Goal: Task Accomplishment & Management: Use online tool/utility

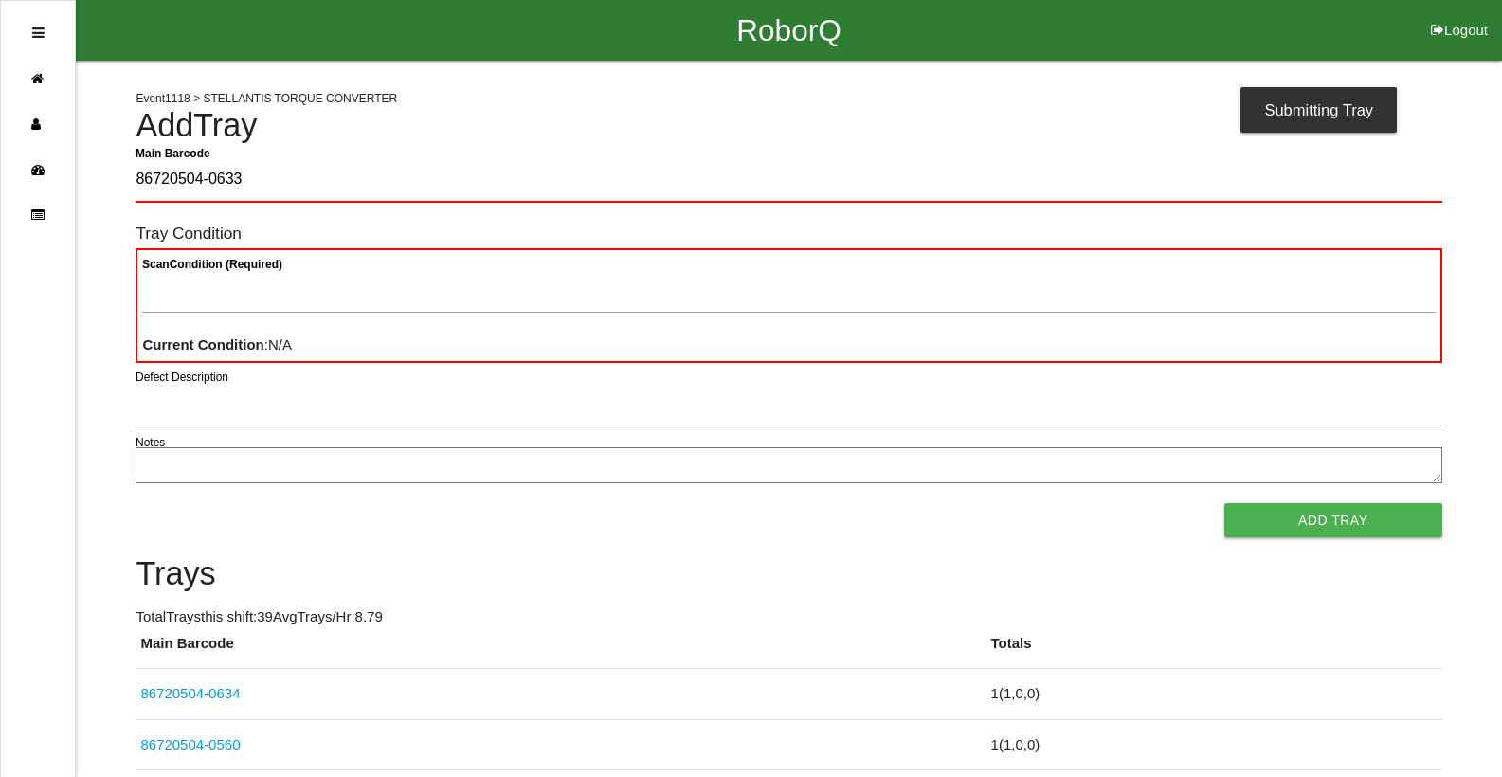
type Barcode "86720504-0633"
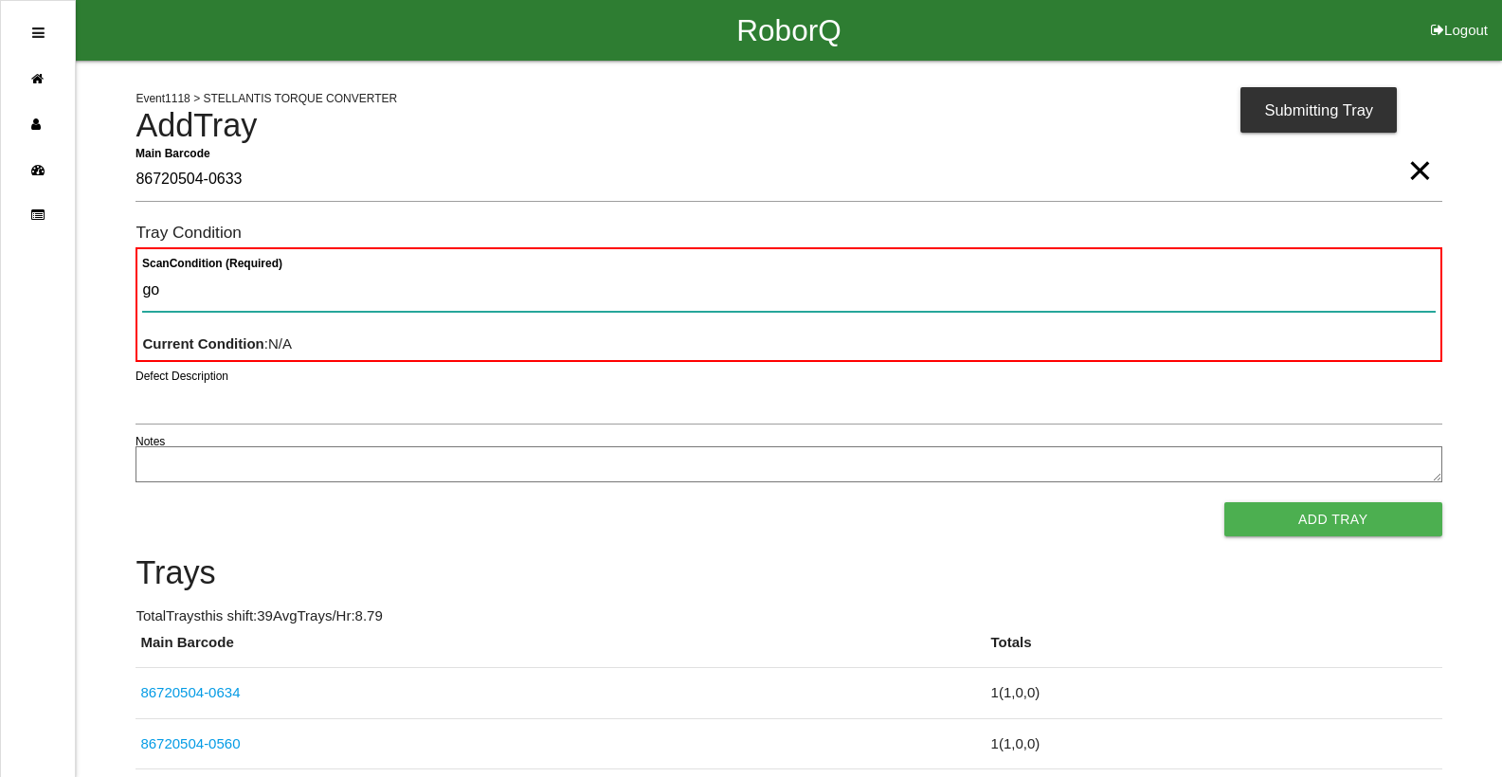
type Condition "goo"
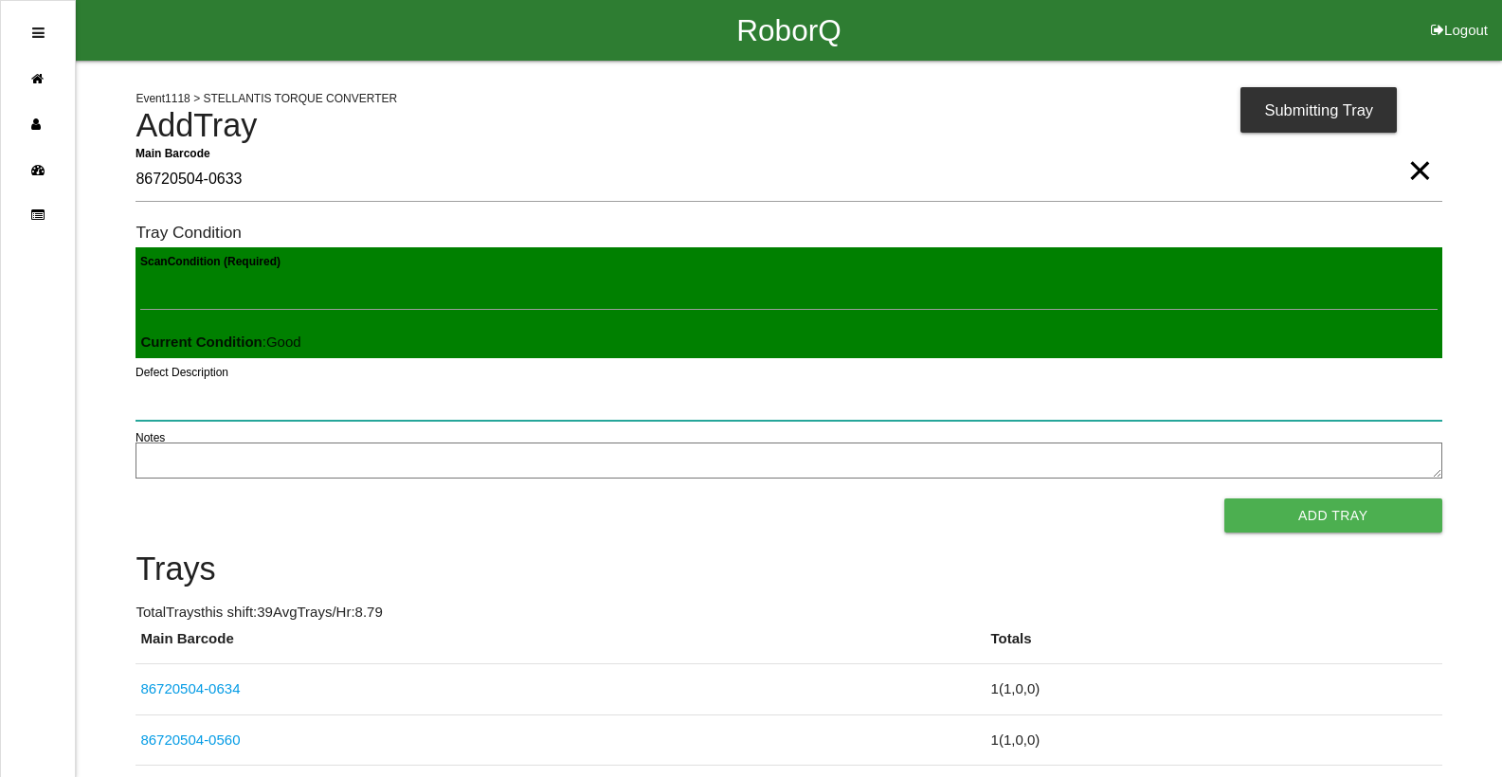
click at [1224, 498] on button "Add Tray" at bounding box center [1333, 515] width 218 height 34
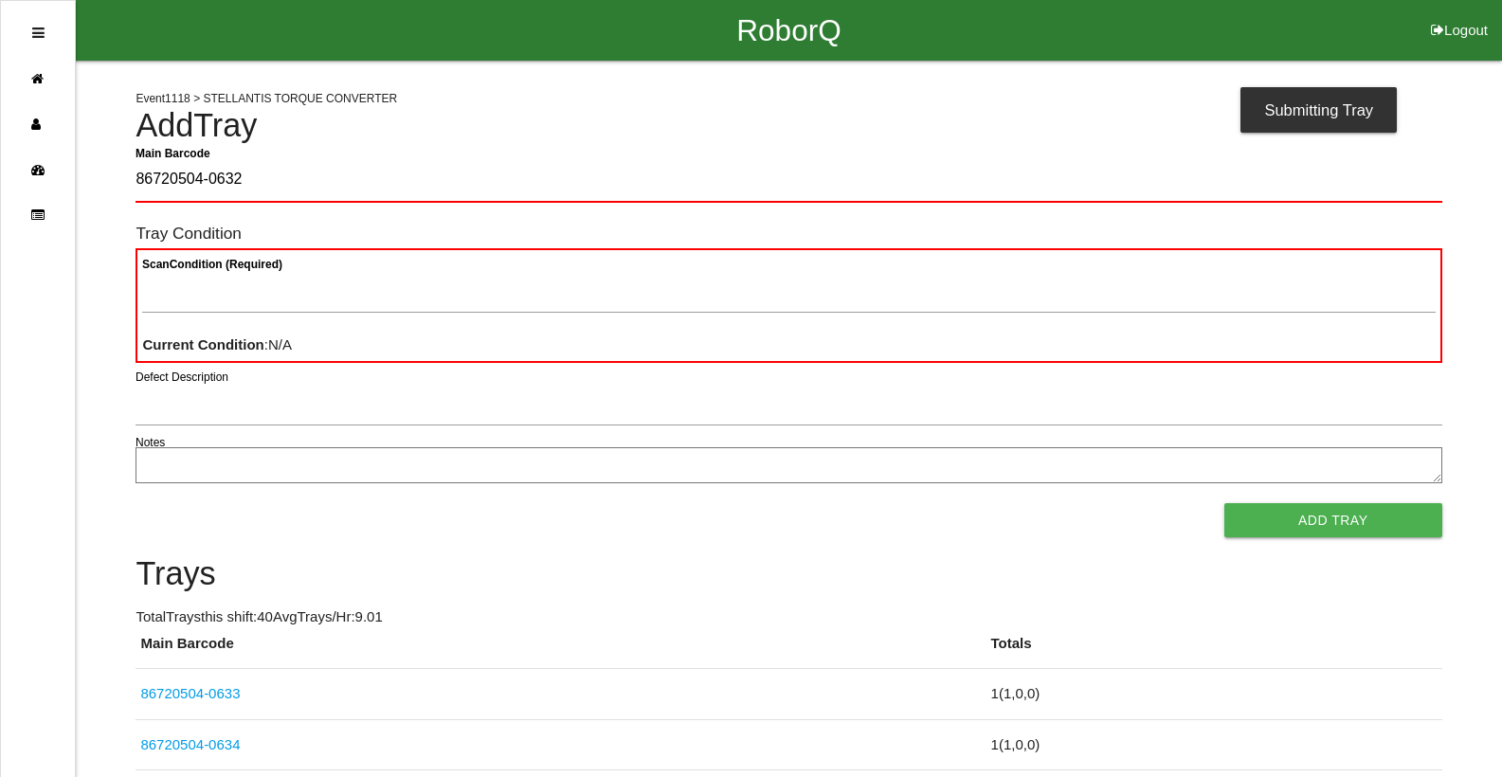
type Barcode "86720504-0632"
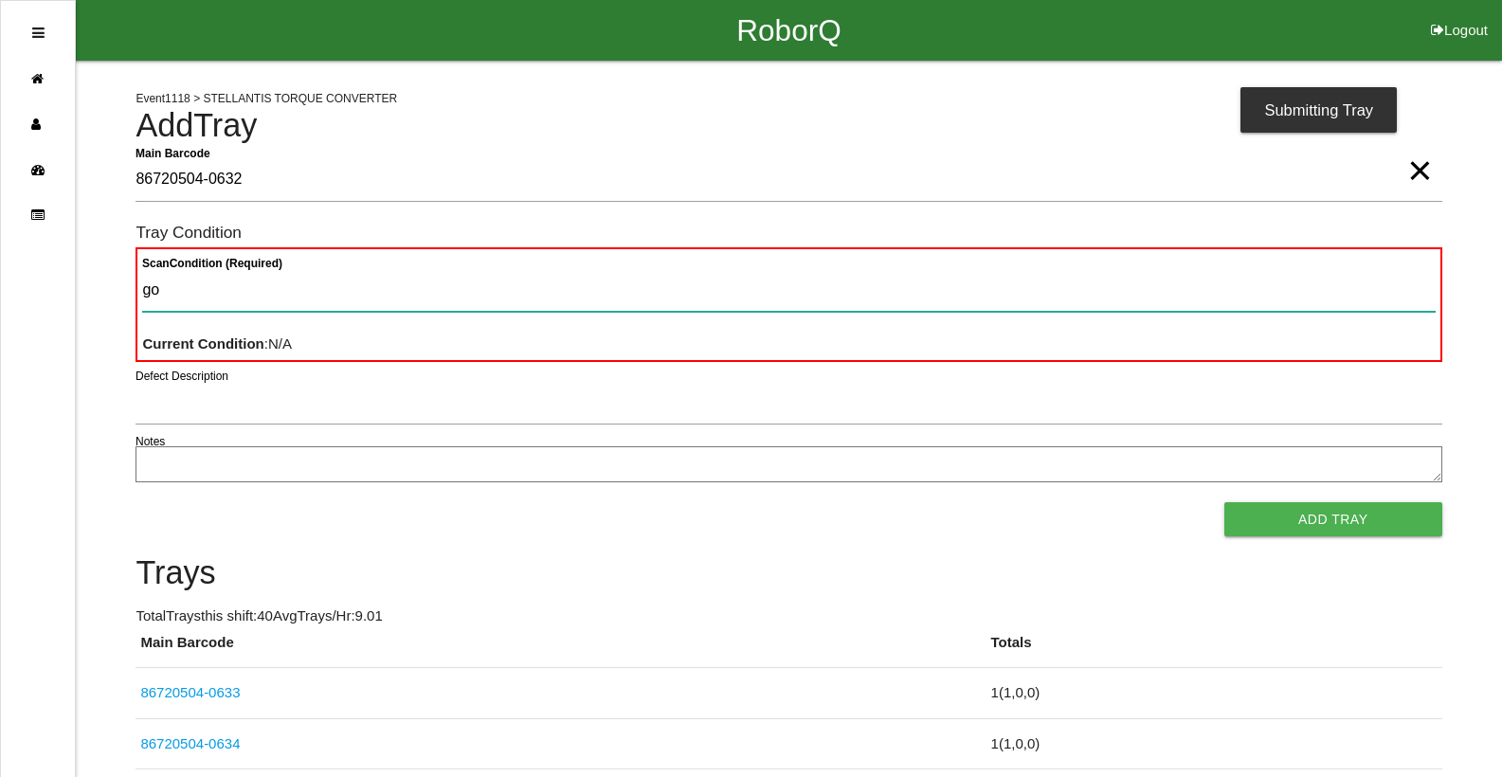
type Condition "goo"
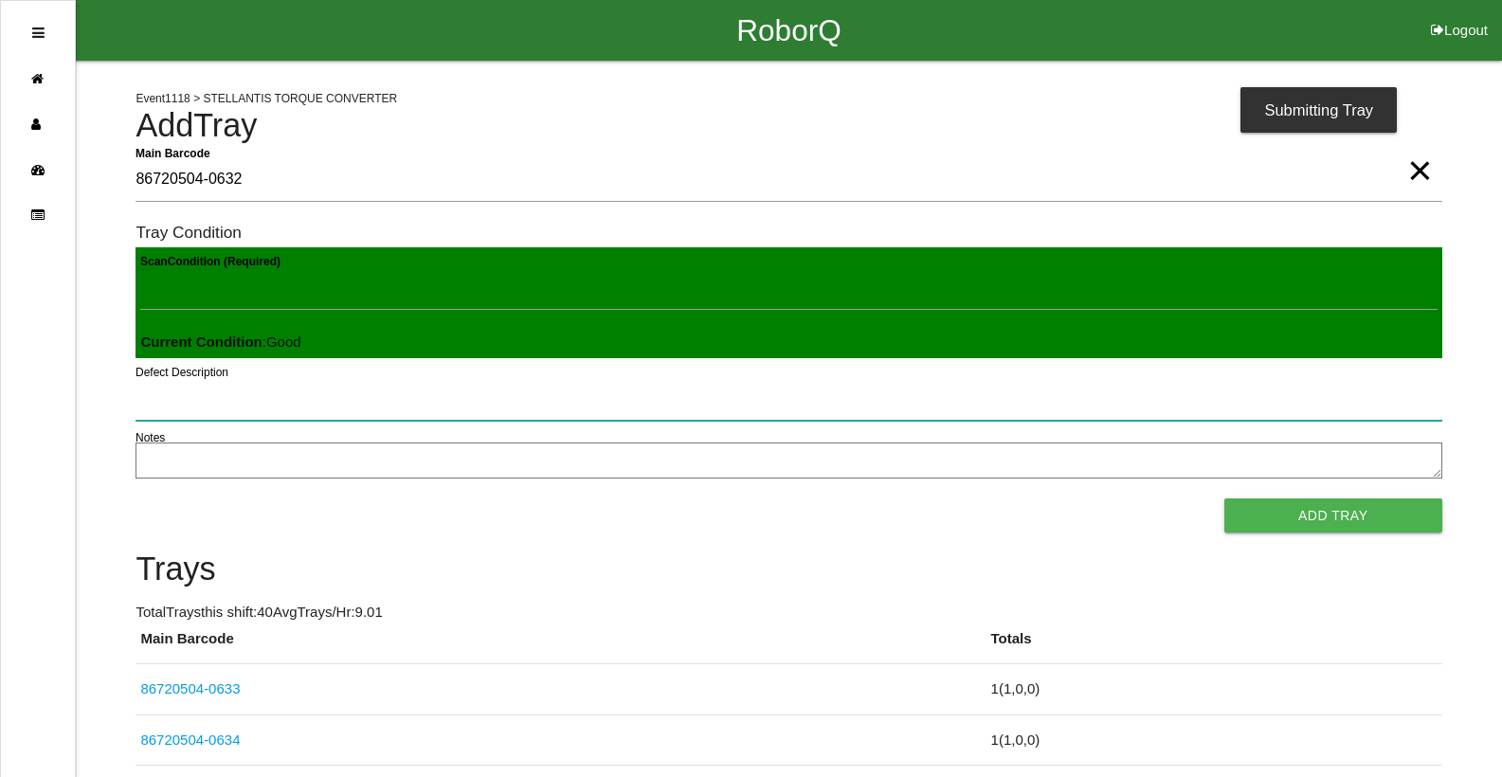
click at [1224, 498] on button "Add Tray" at bounding box center [1333, 515] width 218 height 34
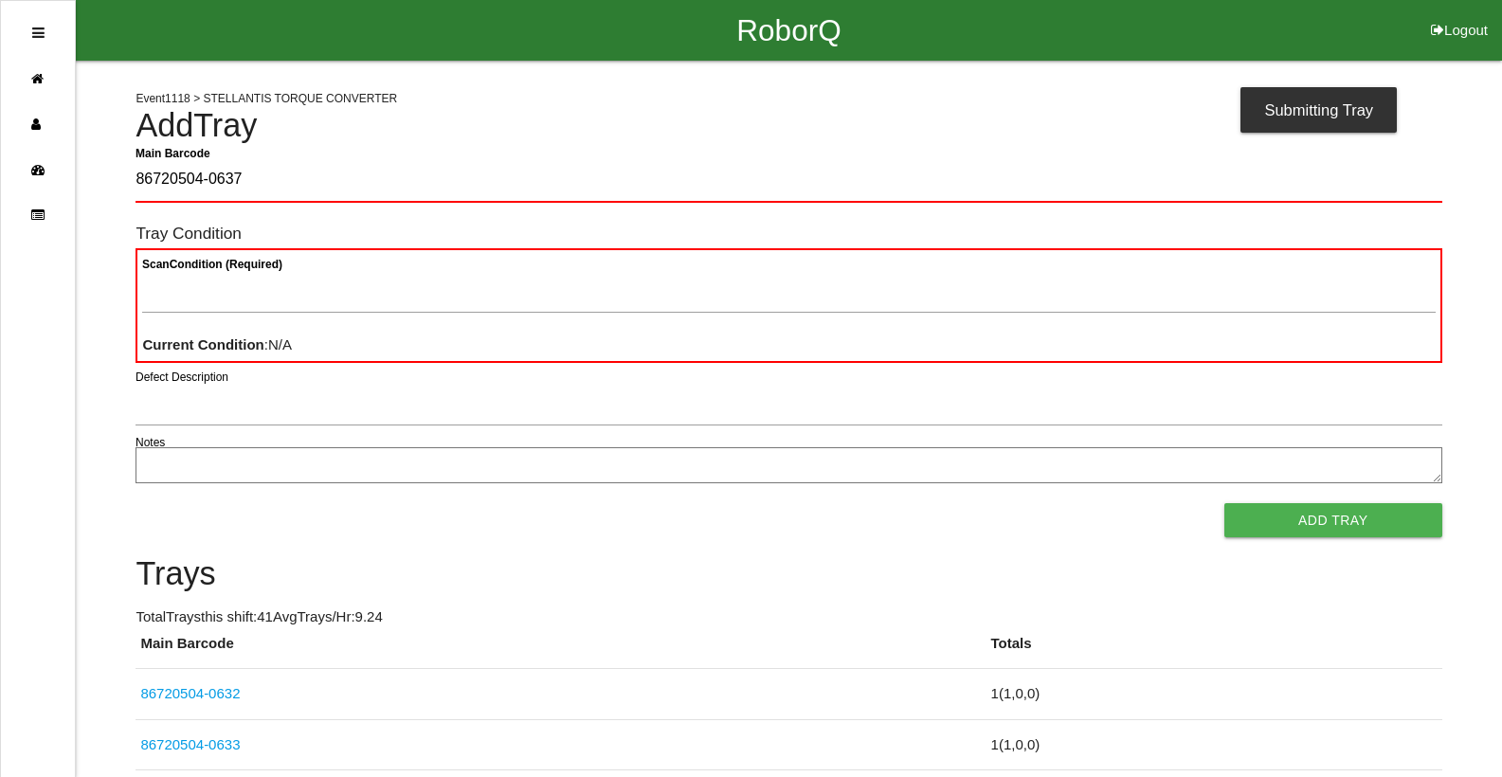
type Barcode "86720504-0637"
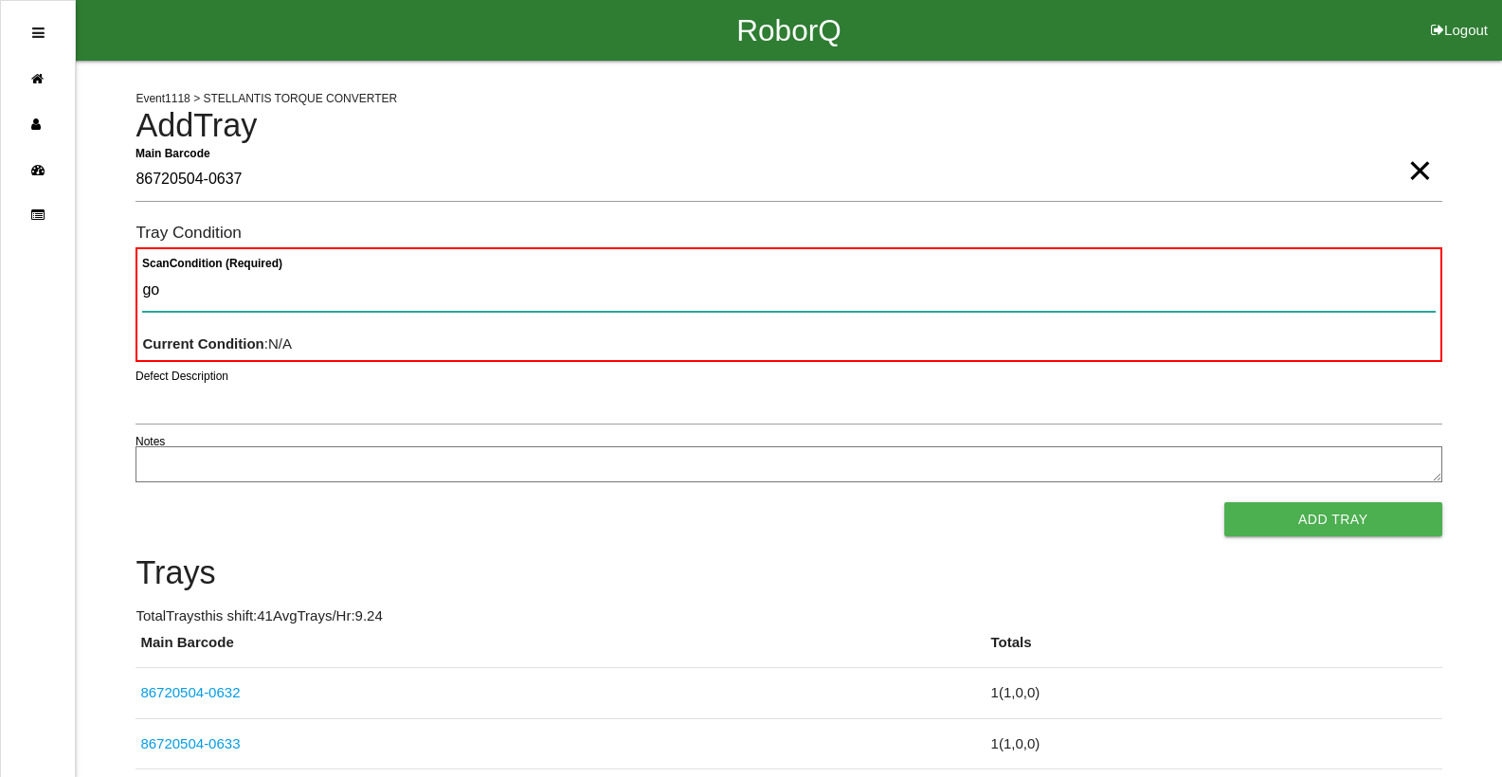
type Condition "goo"
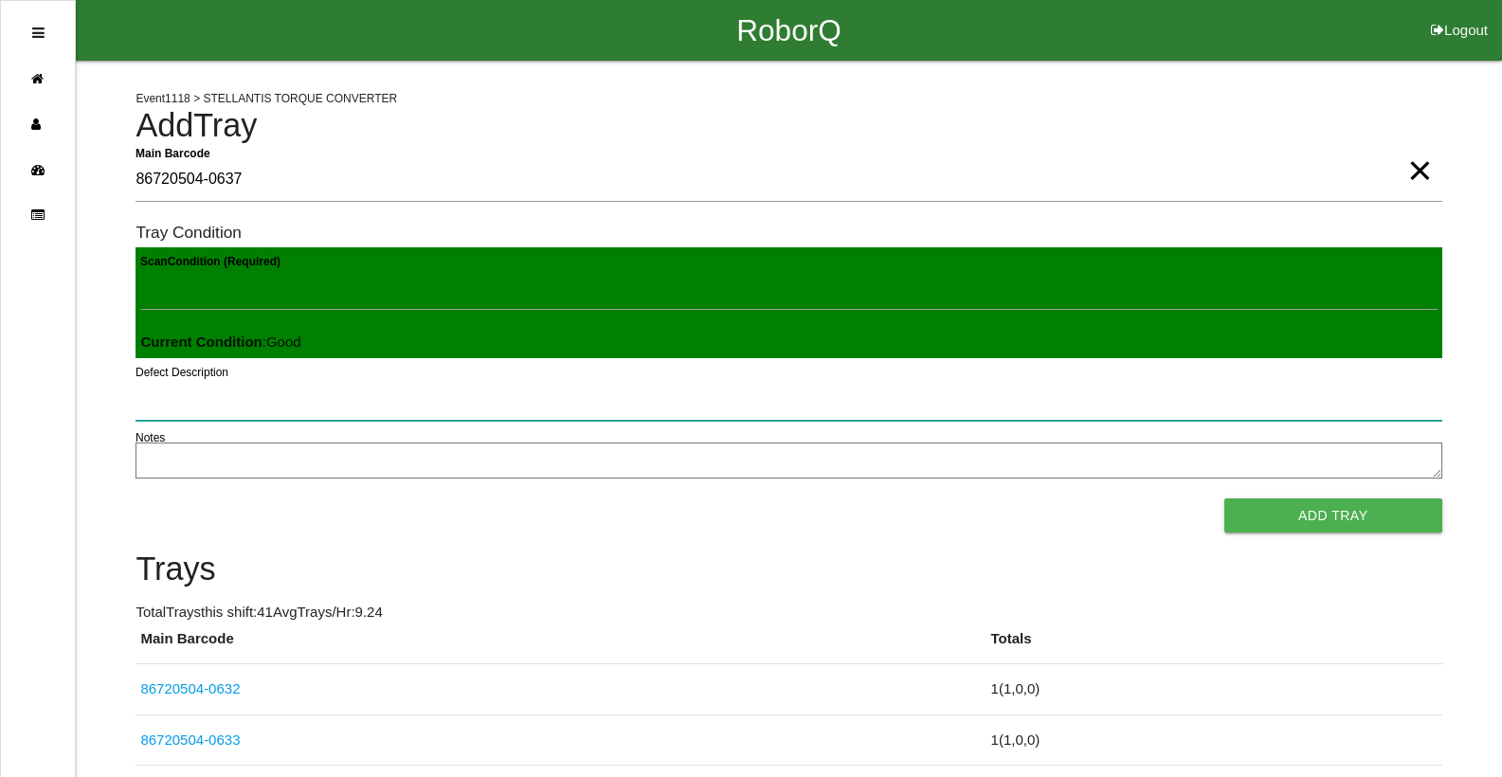
click at [1224, 498] on button "Add Tray" at bounding box center [1333, 515] width 218 height 34
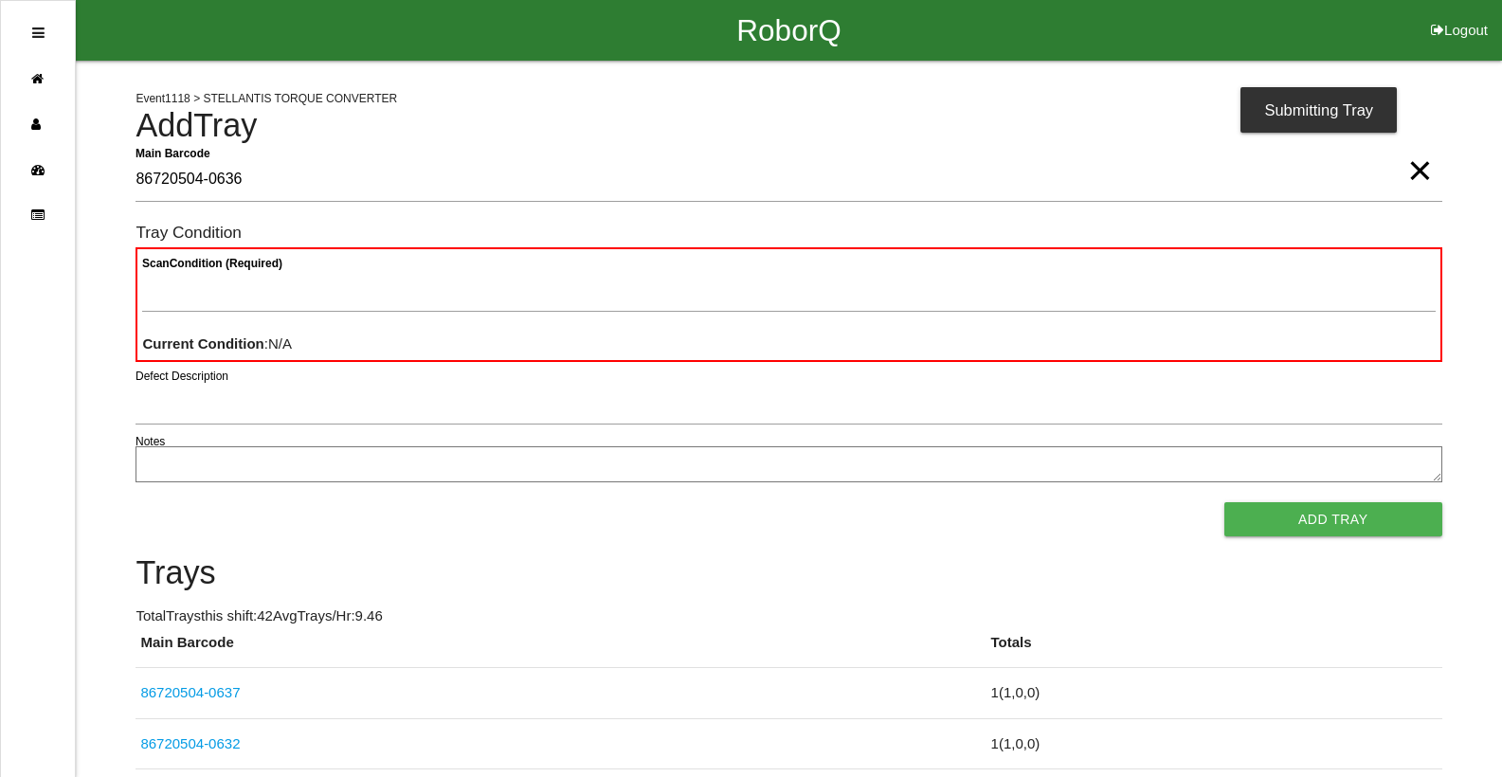
type Barcode "86720504-0636"
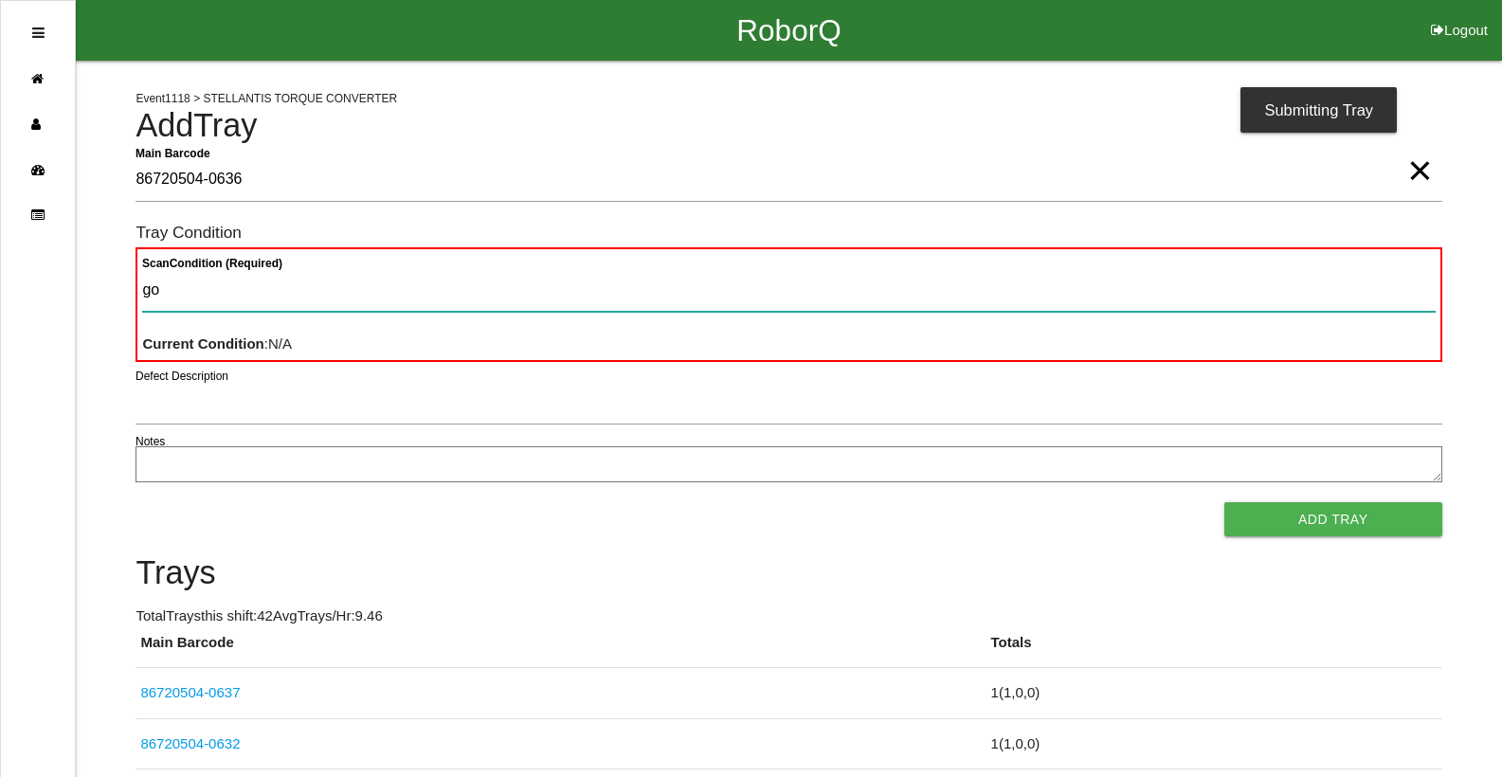
type Condition "goo"
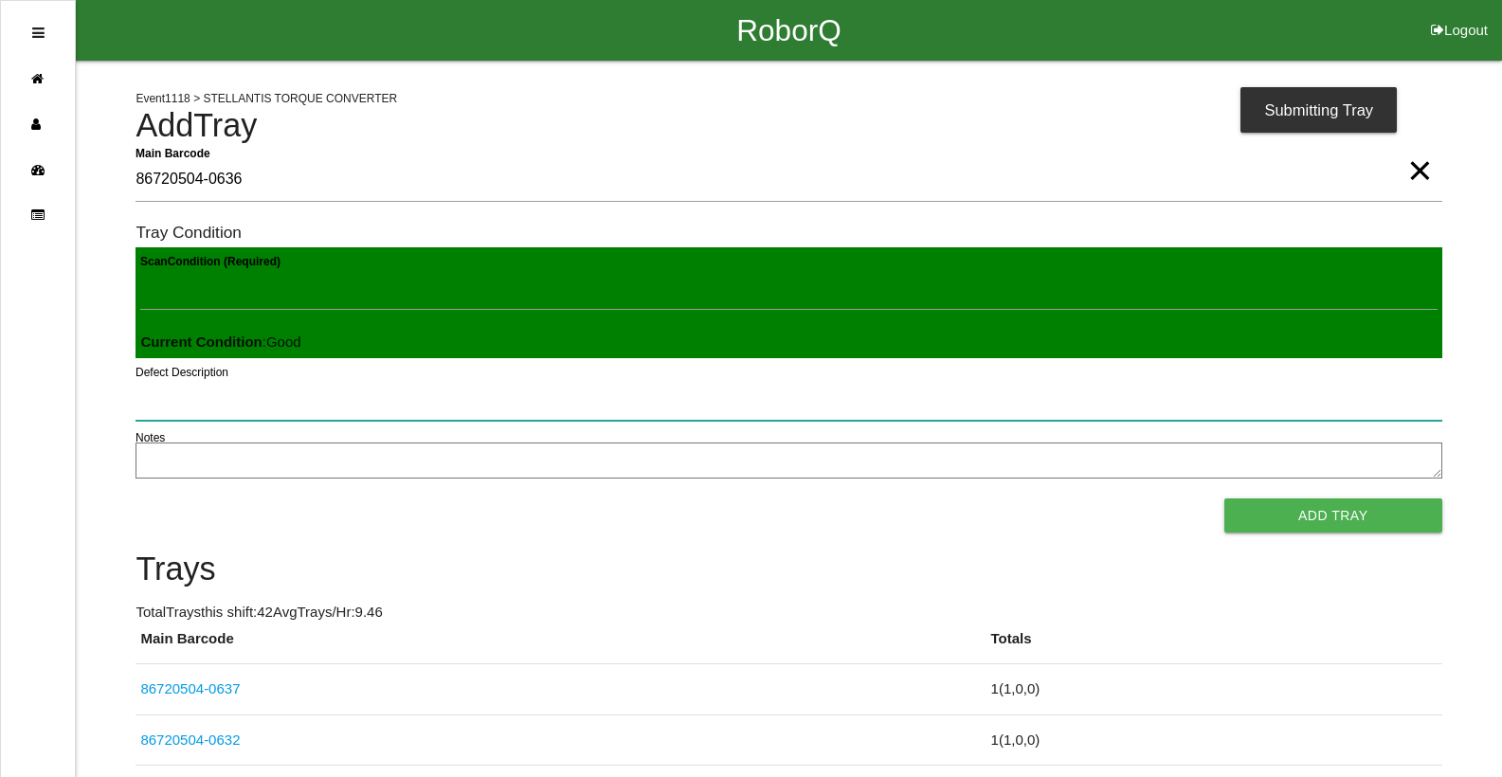
click at [1224, 498] on button "Add Tray" at bounding box center [1333, 515] width 218 height 34
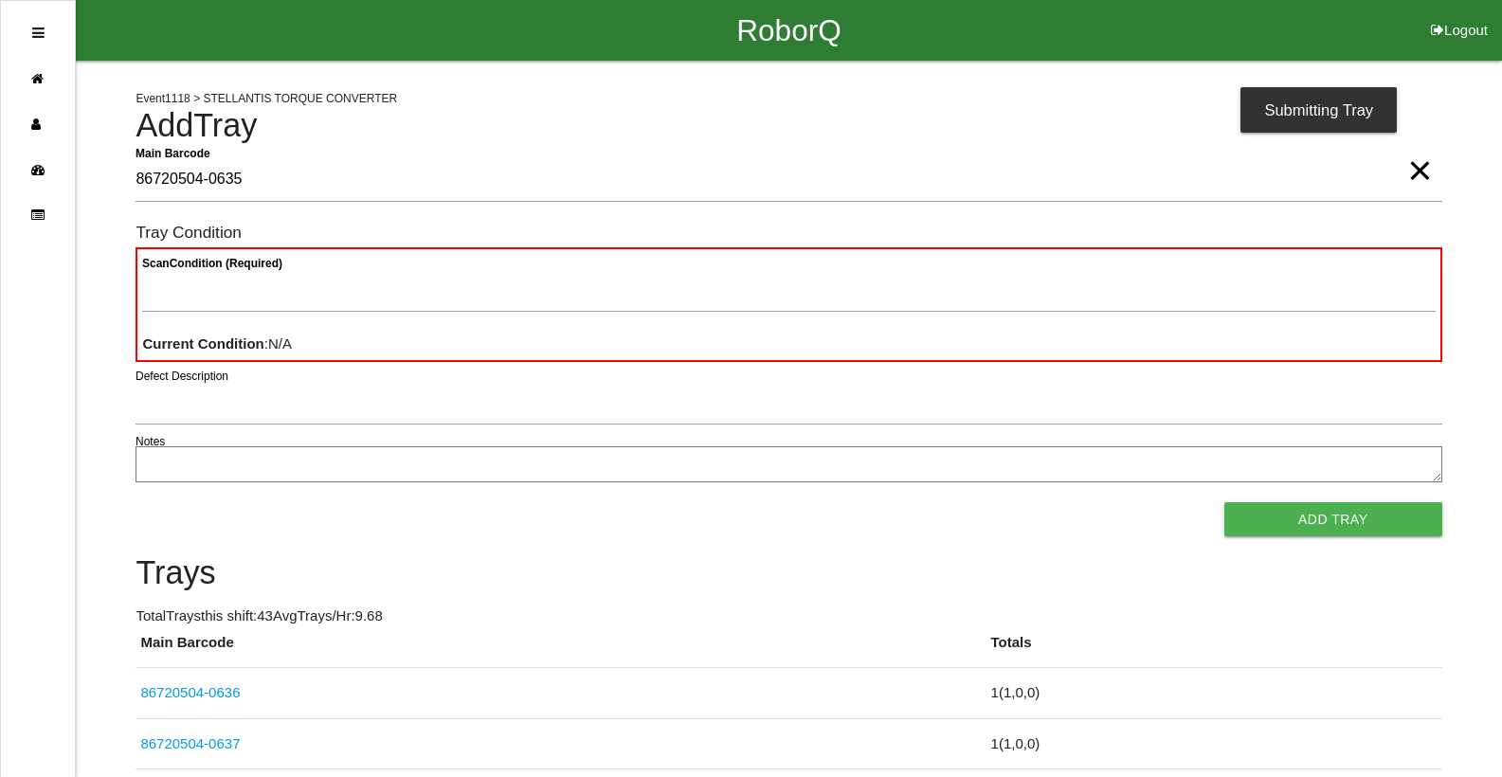
type Barcode "86720504-0635"
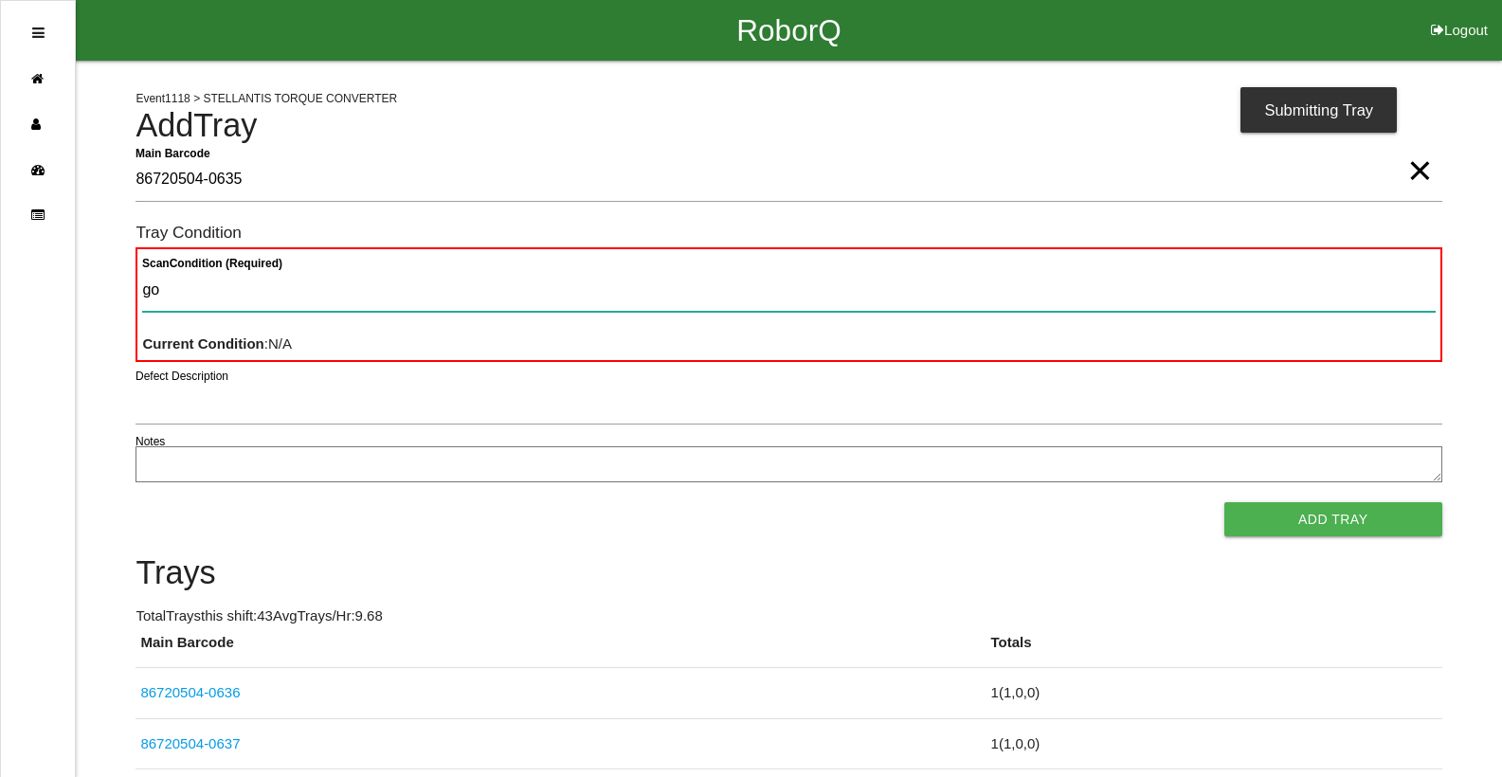
type Condition "goo"
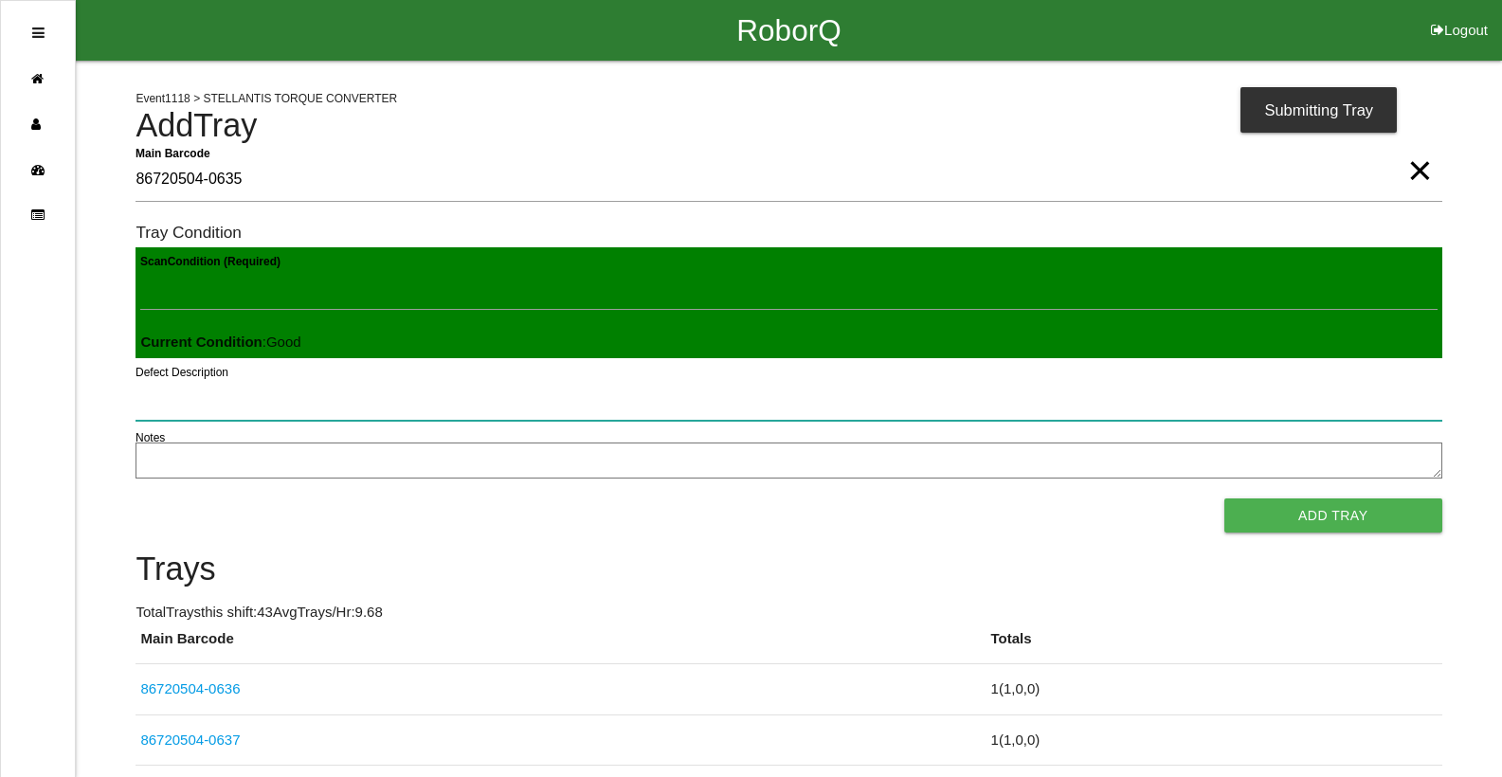
click at [1224, 498] on button "Add Tray" at bounding box center [1333, 515] width 218 height 34
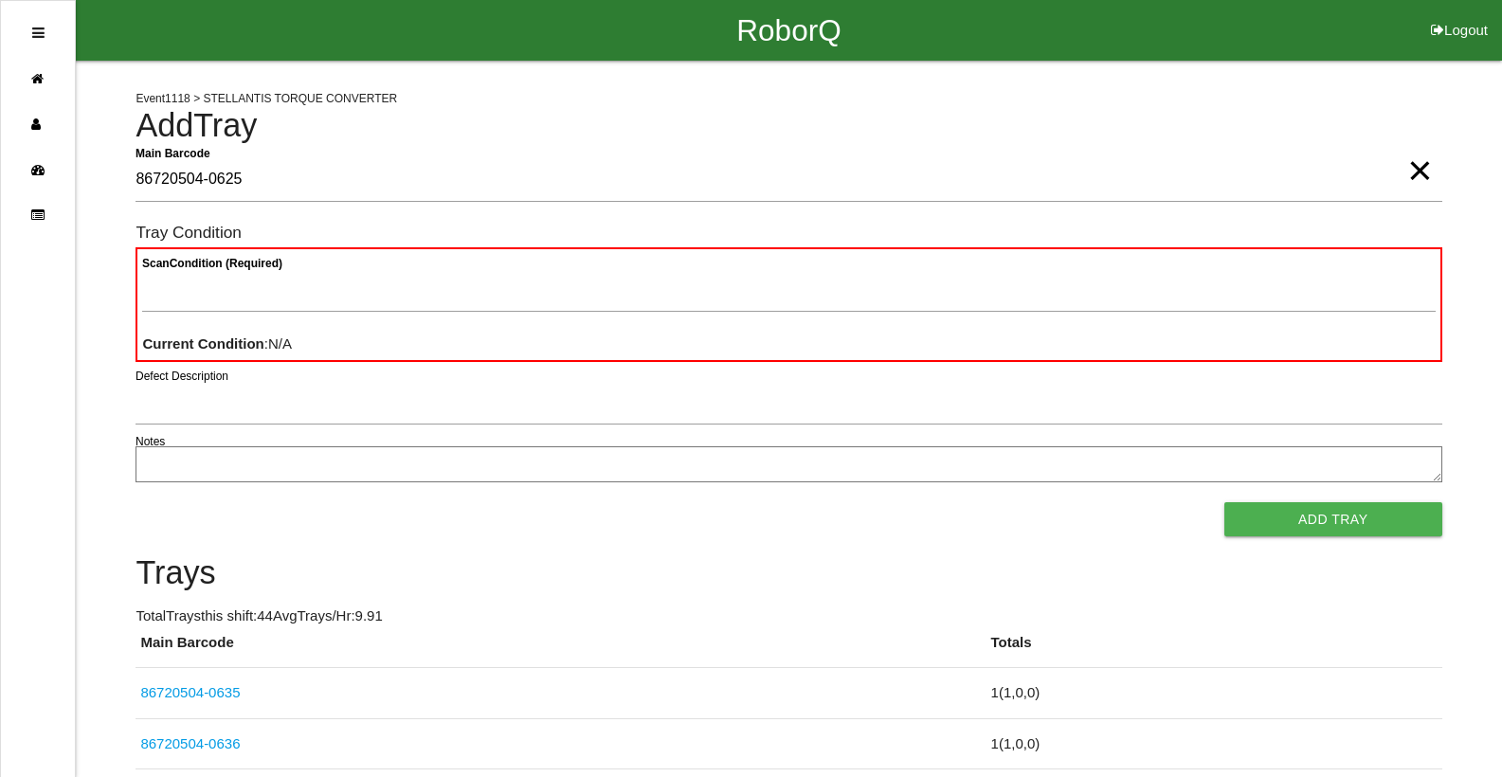
type Barcode "86720504-0625"
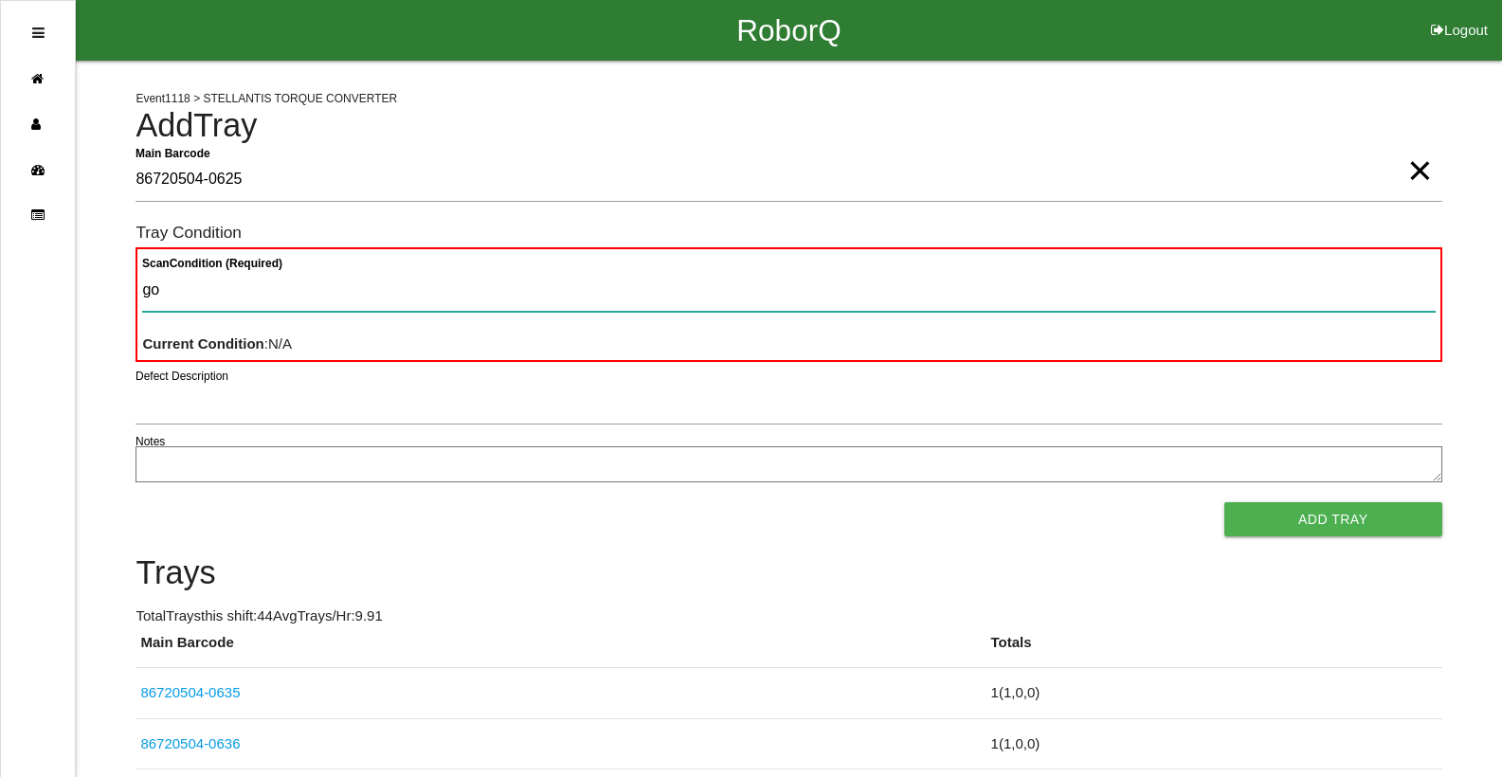
type Condition "goo"
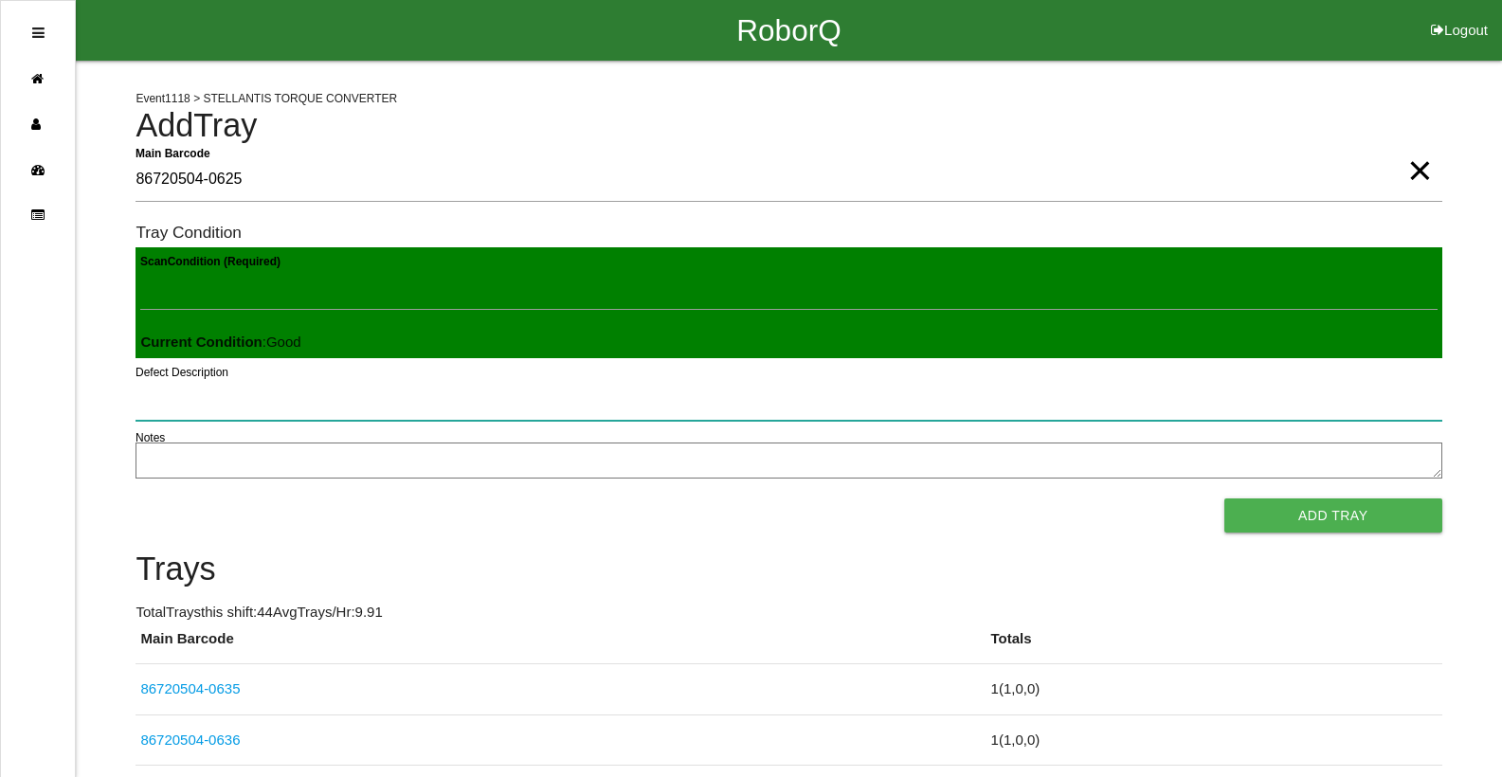
click at [1224, 498] on button "Add Tray" at bounding box center [1333, 515] width 218 height 34
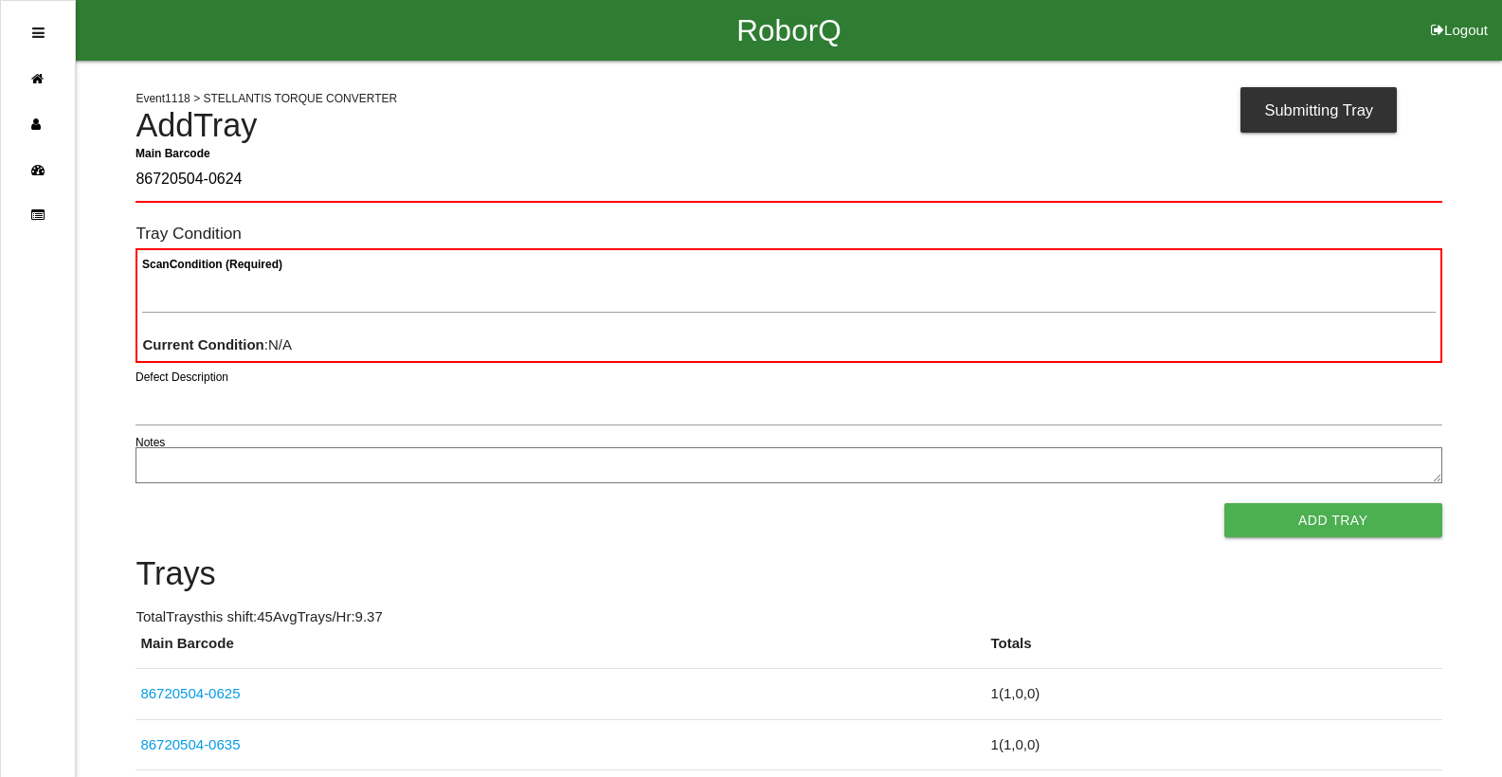
type Barcode "86720504-0624"
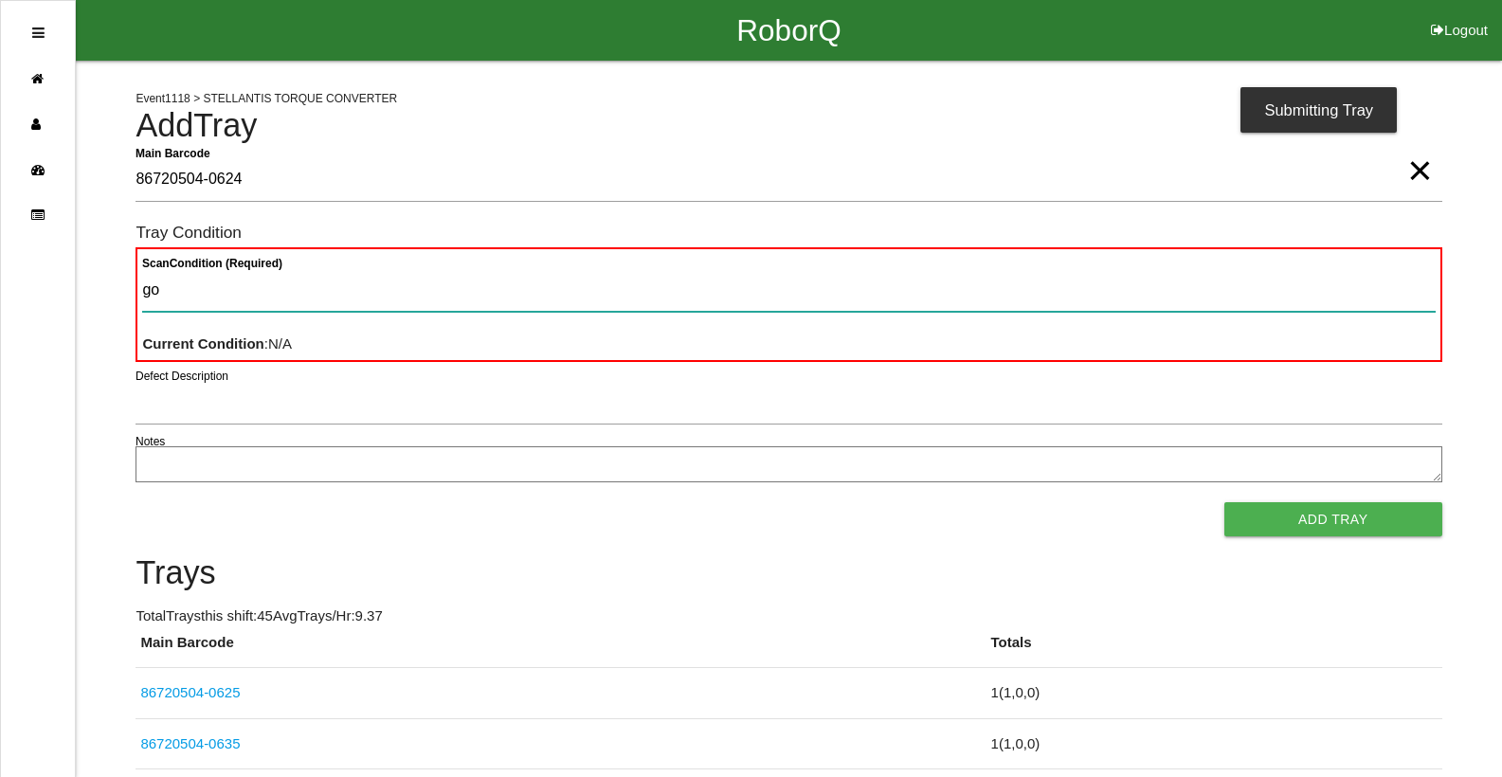
type Condition "goo"
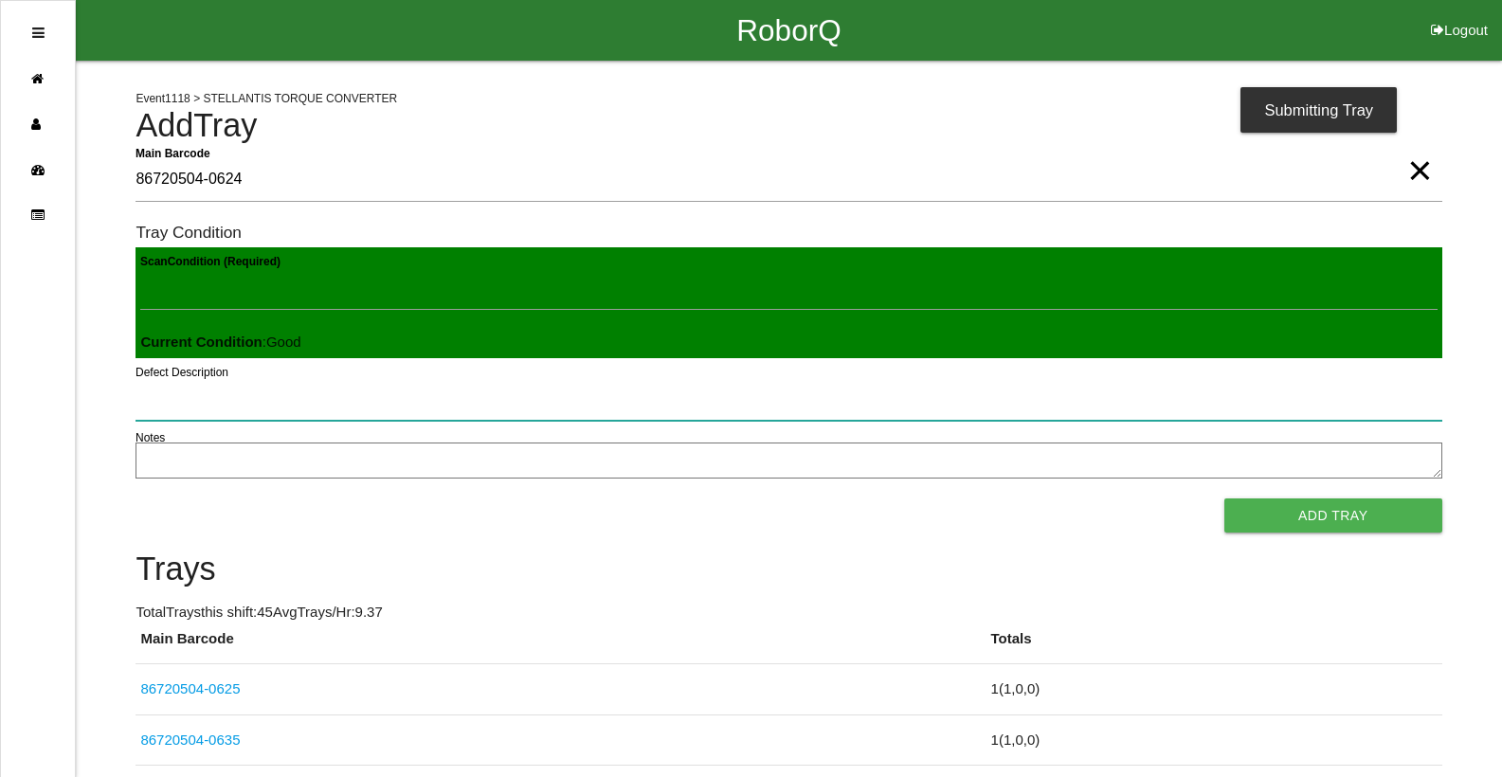
click at [1224, 498] on button "Add Tray" at bounding box center [1333, 515] width 218 height 34
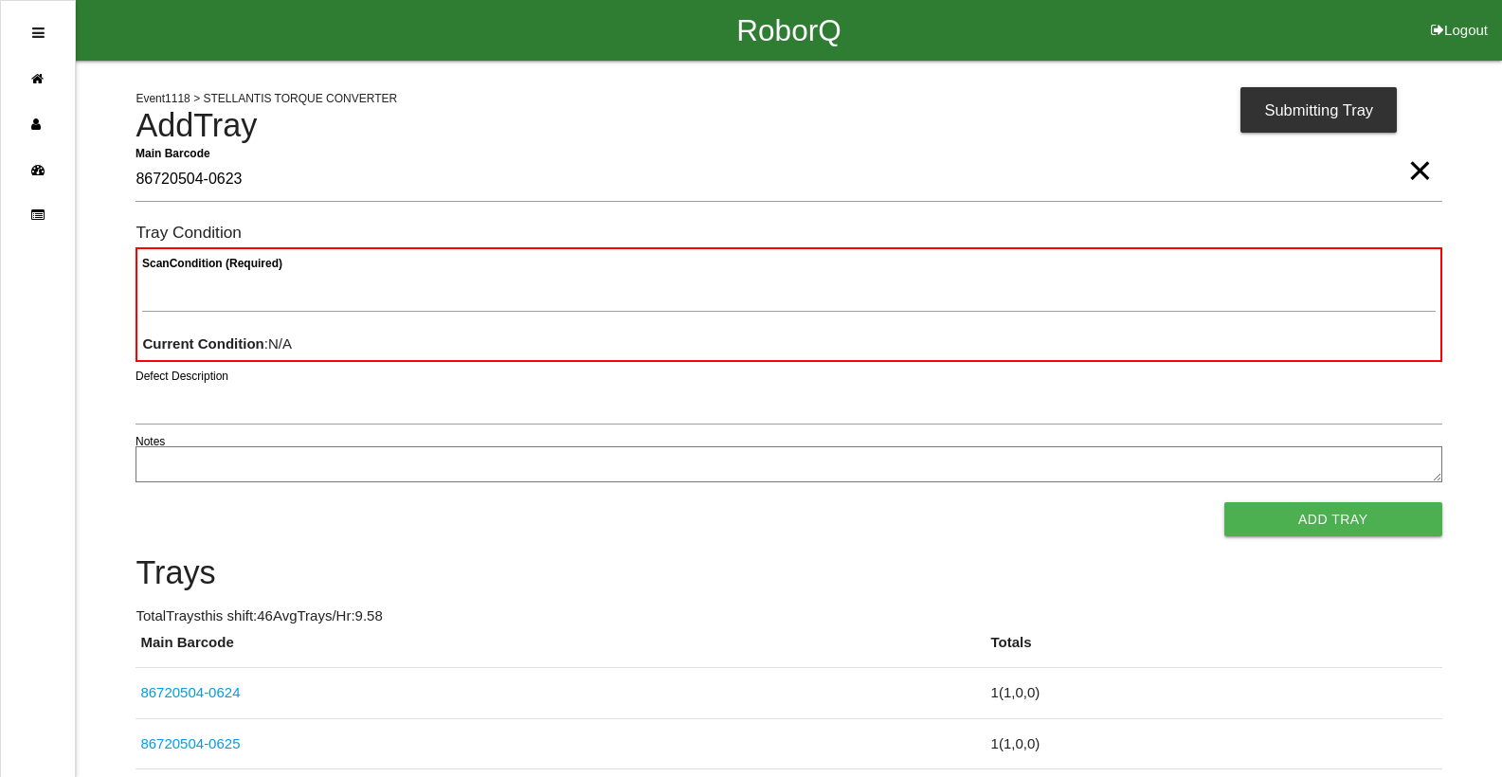
type Barcode "86720504-0623"
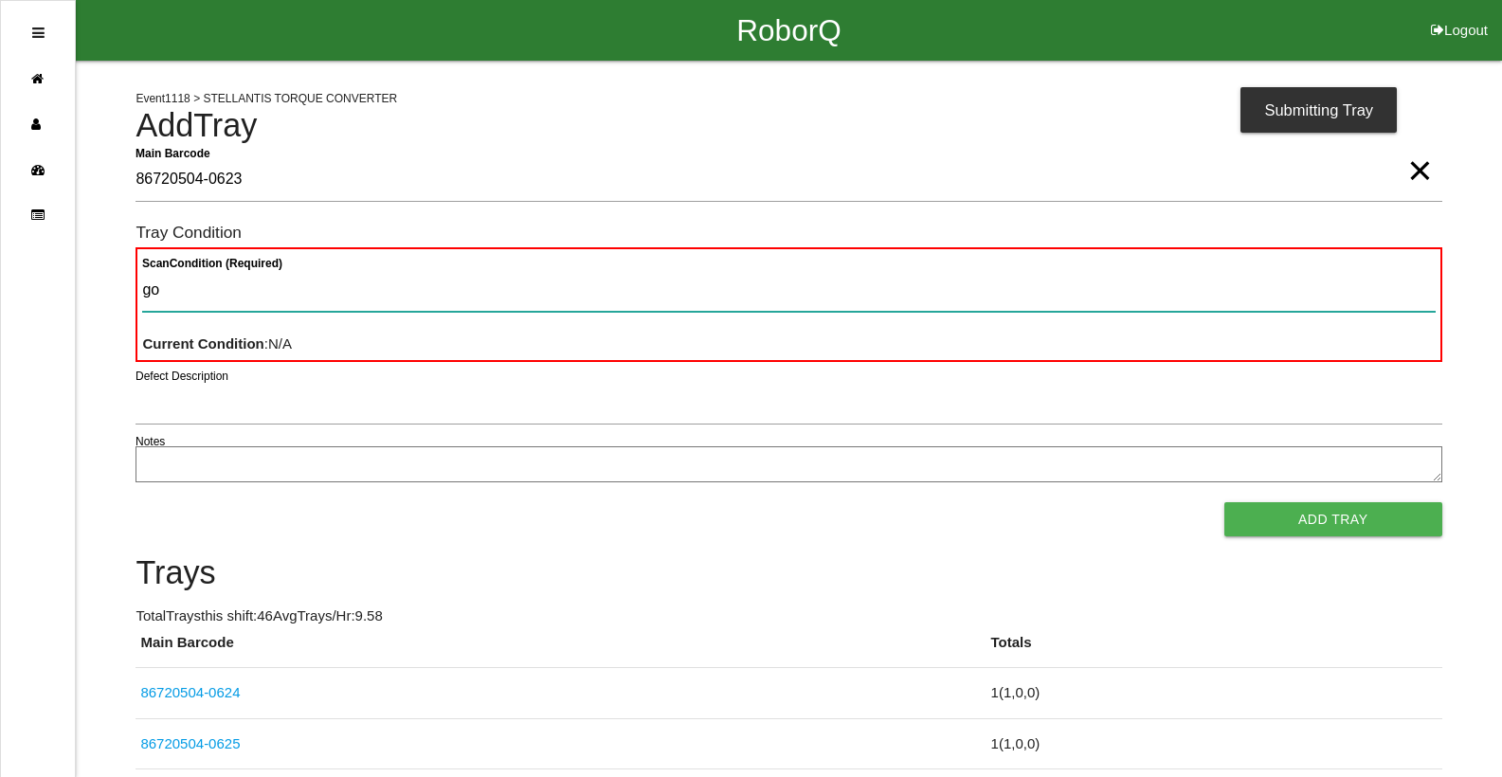
type Condition "goo"
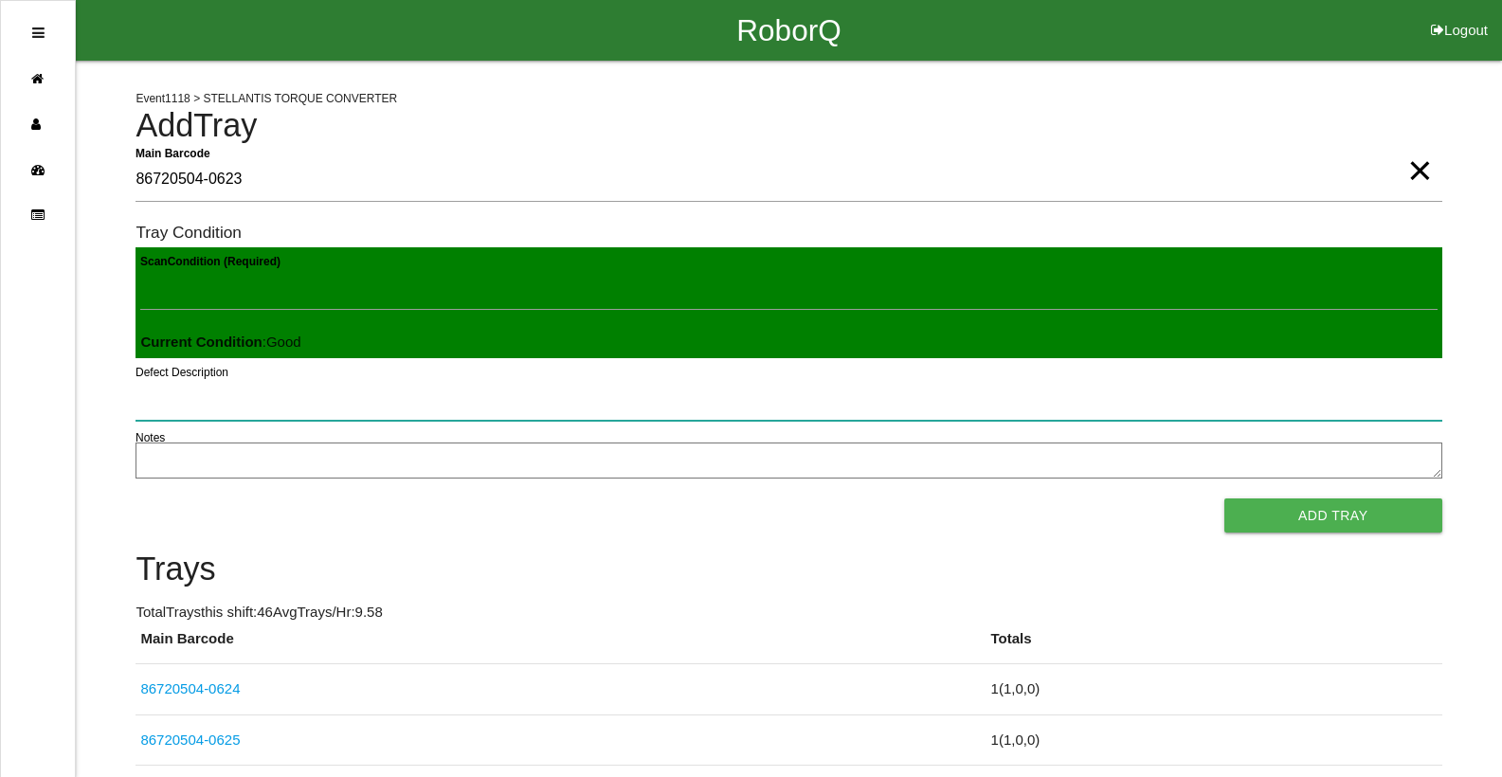
click at [1224, 498] on button "Add Tray" at bounding box center [1333, 515] width 218 height 34
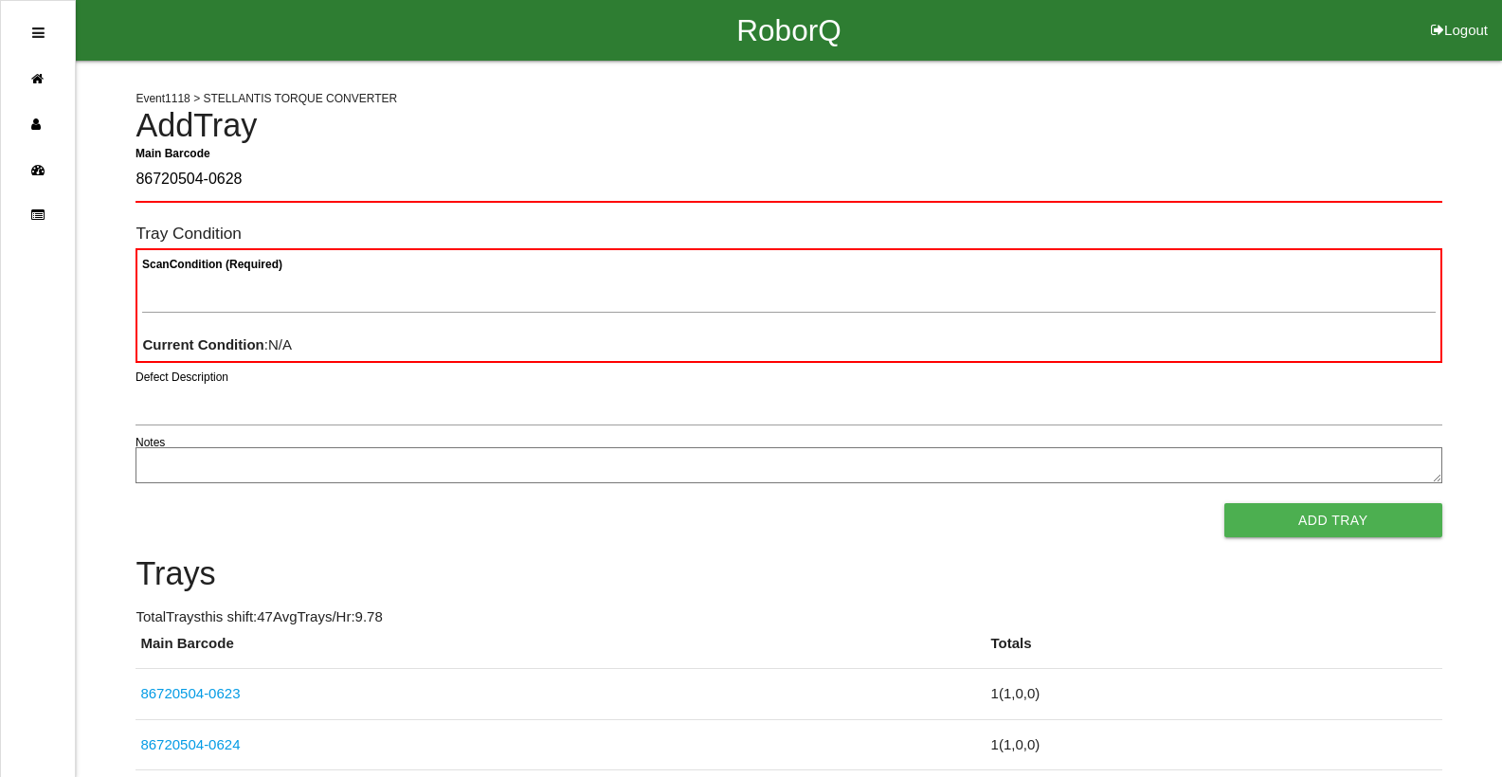
type Barcode "86720504-0628"
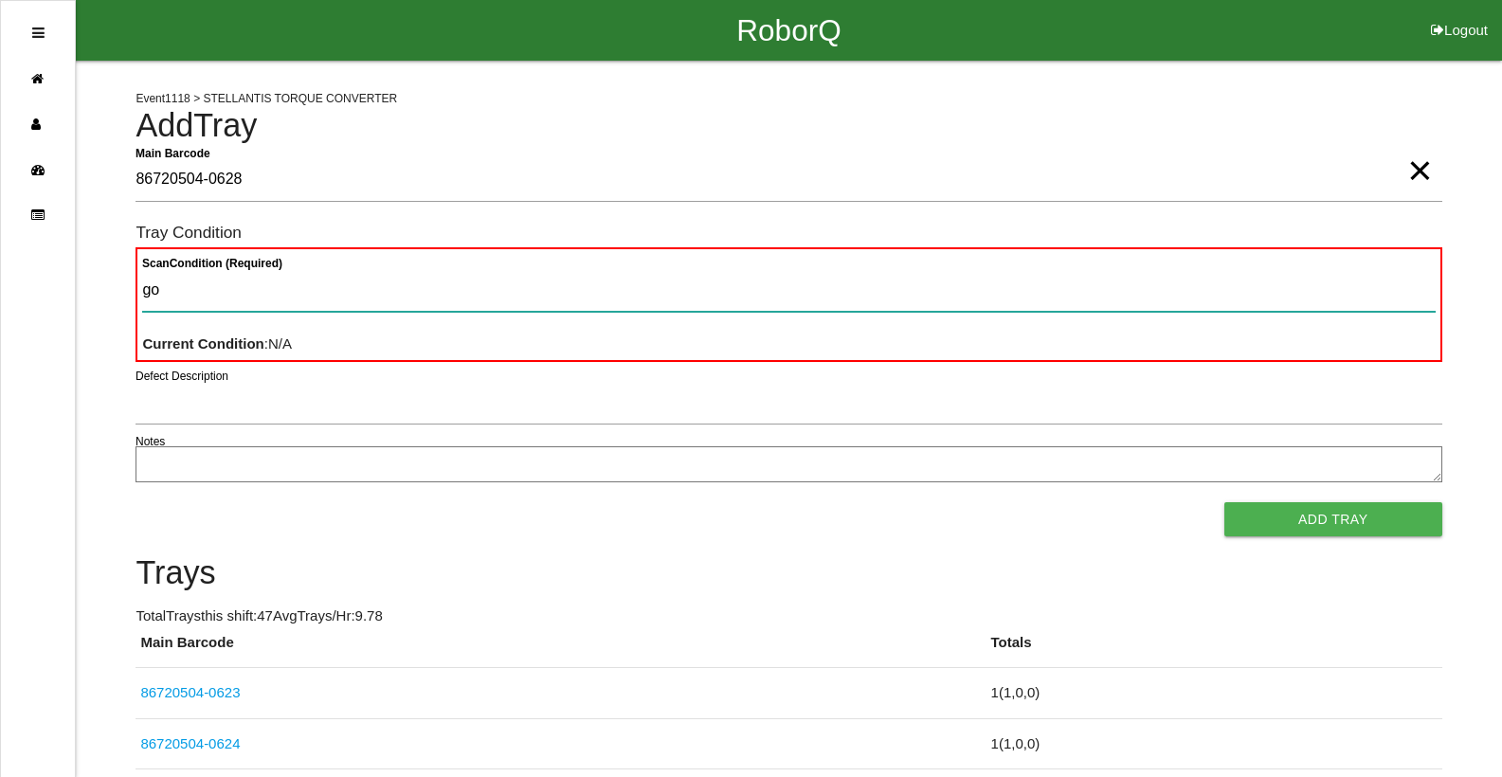
type Condition "goo"
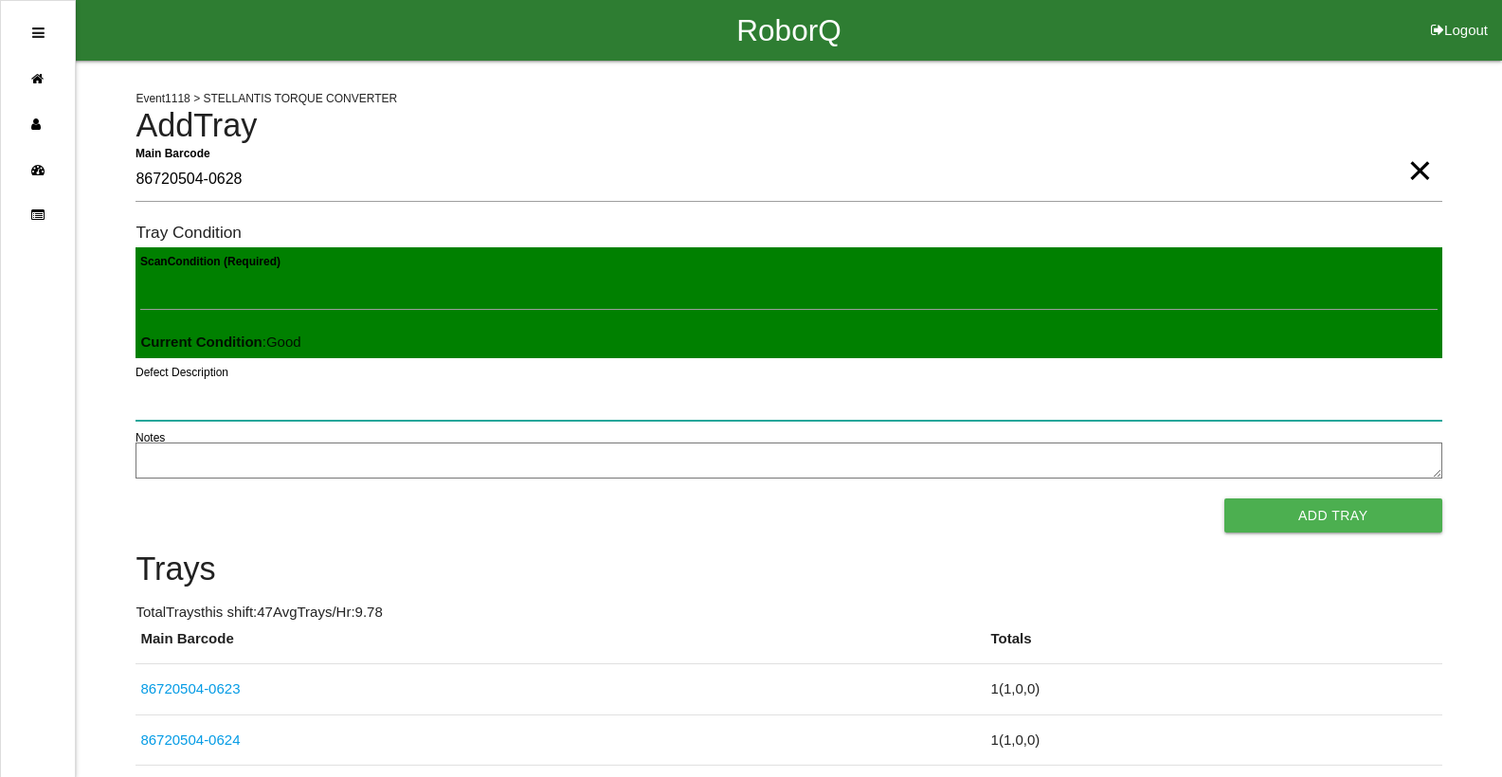
click at [1224, 498] on button "Add Tray" at bounding box center [1333, 515] width 218 height 34
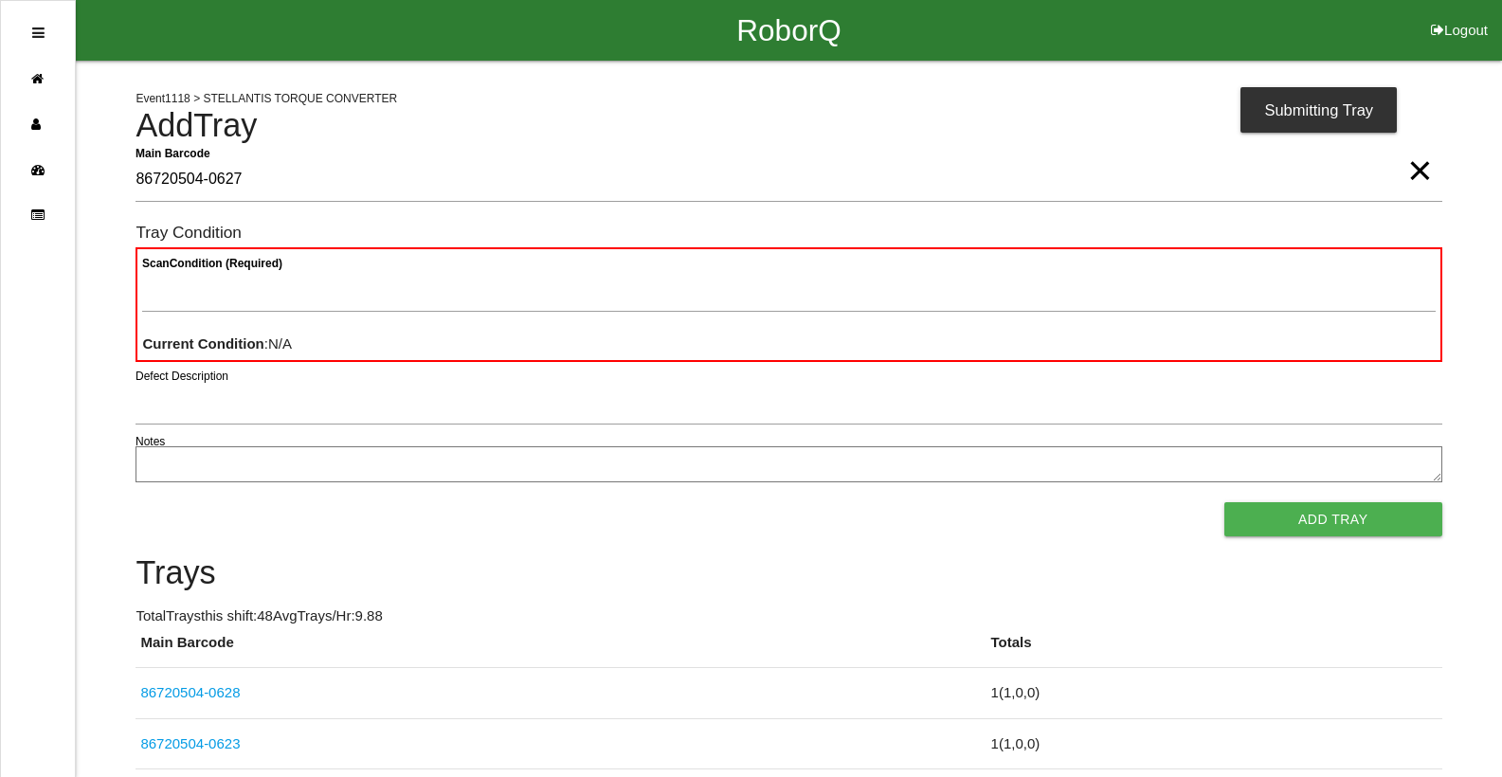
type Barcode "86720504-0627"
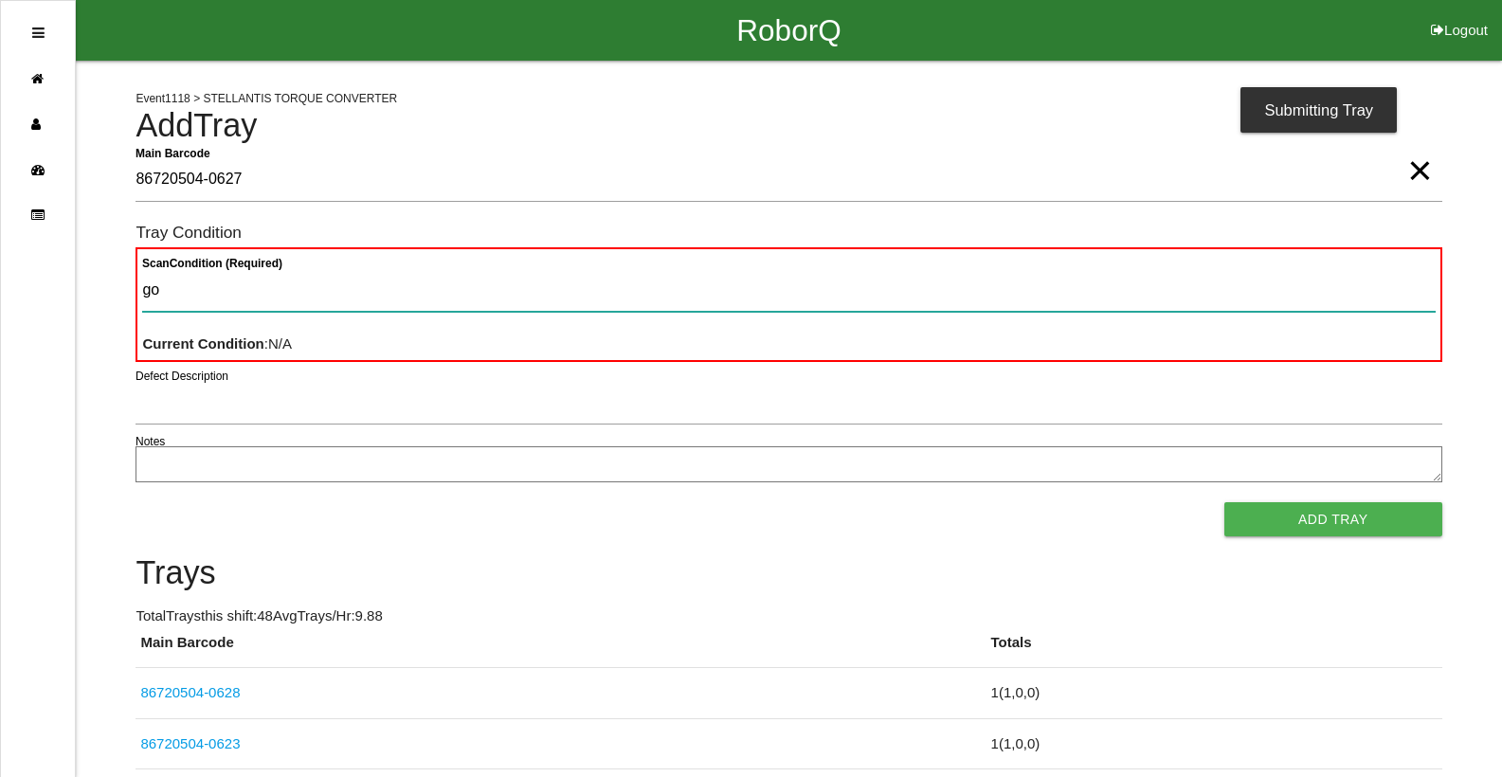
type Condition "goo"
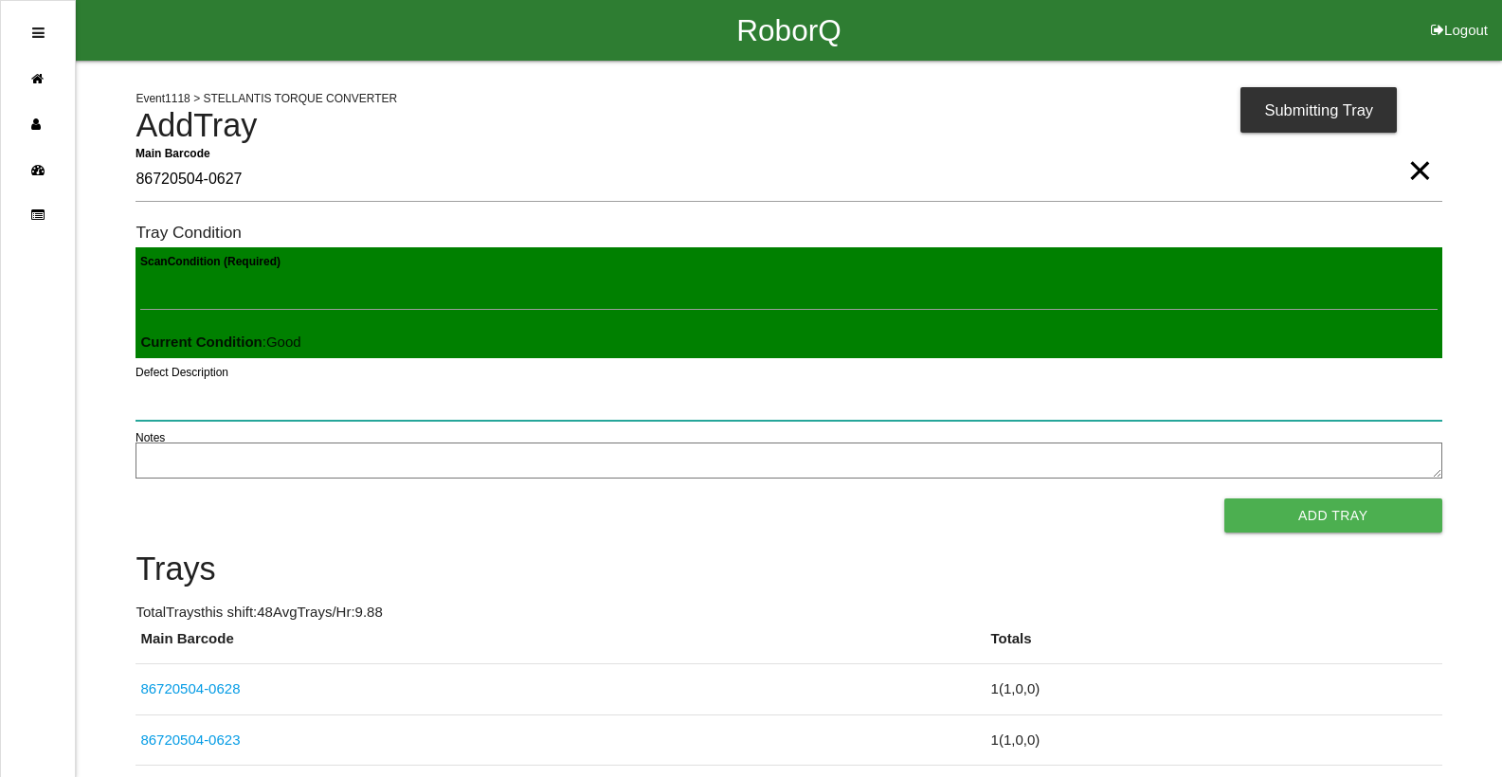
click at [1224, 498] on button "Add Tray" at bounding box center [1333, 515] width 218 height 34
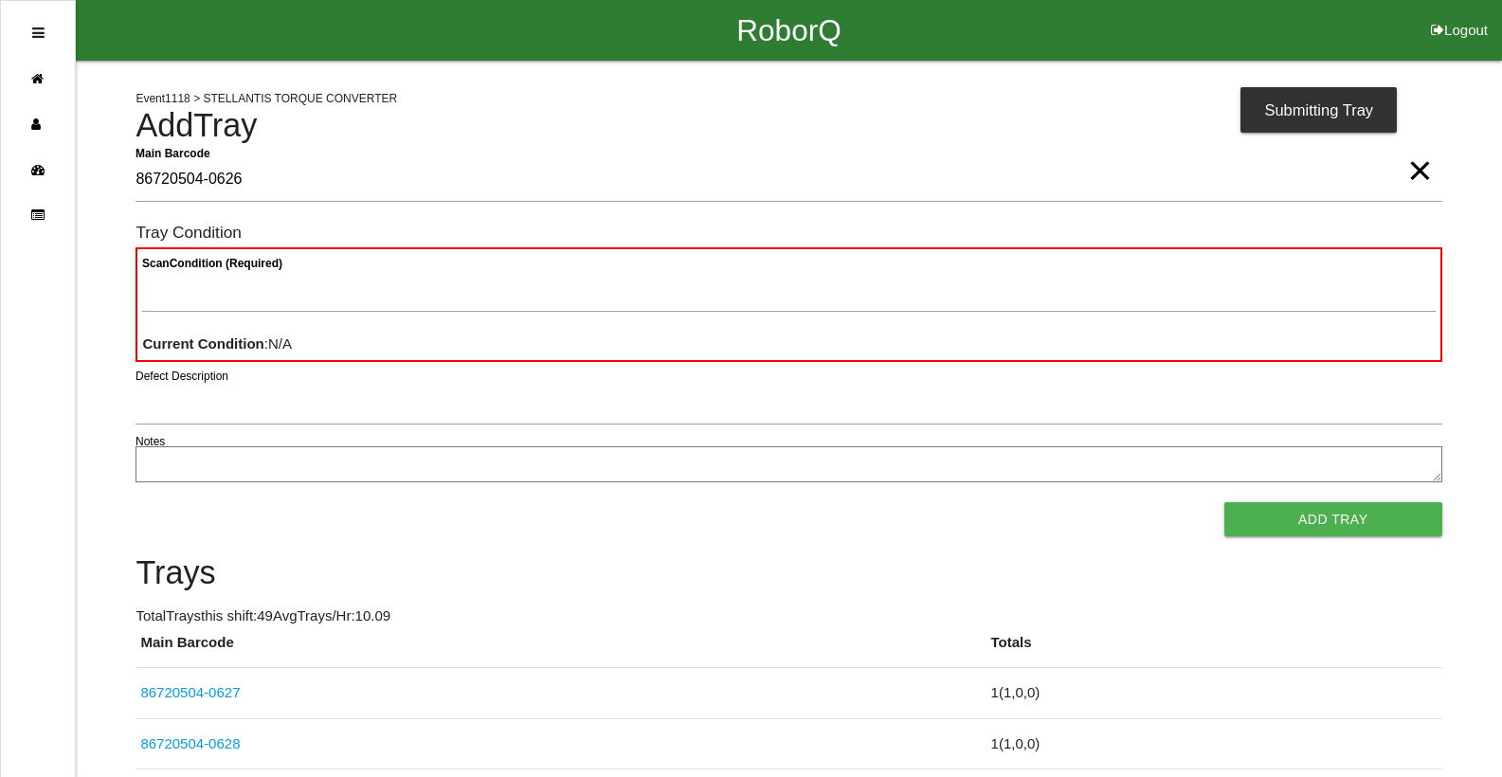
type Barcode "86720504-0626"
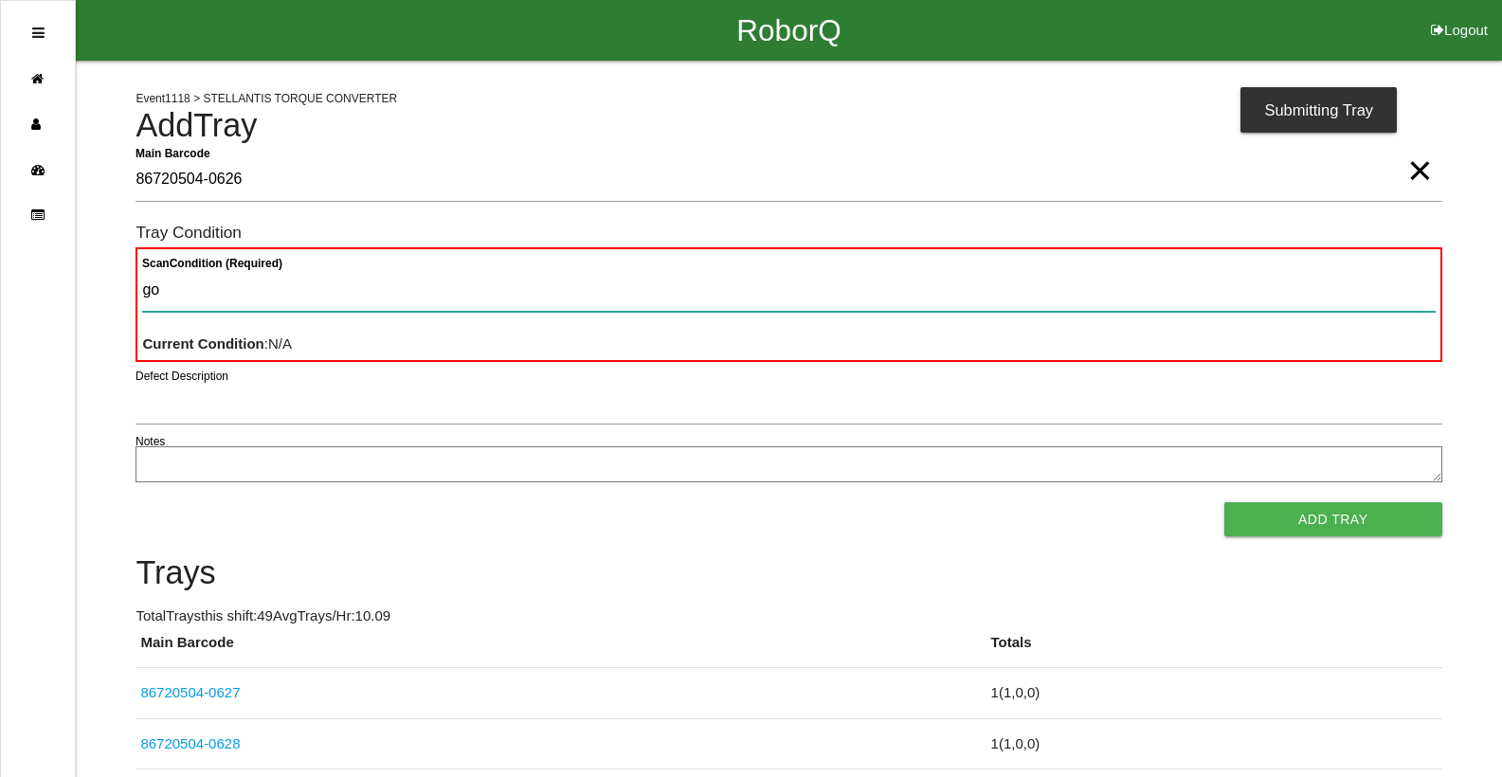
type Condition "goo"
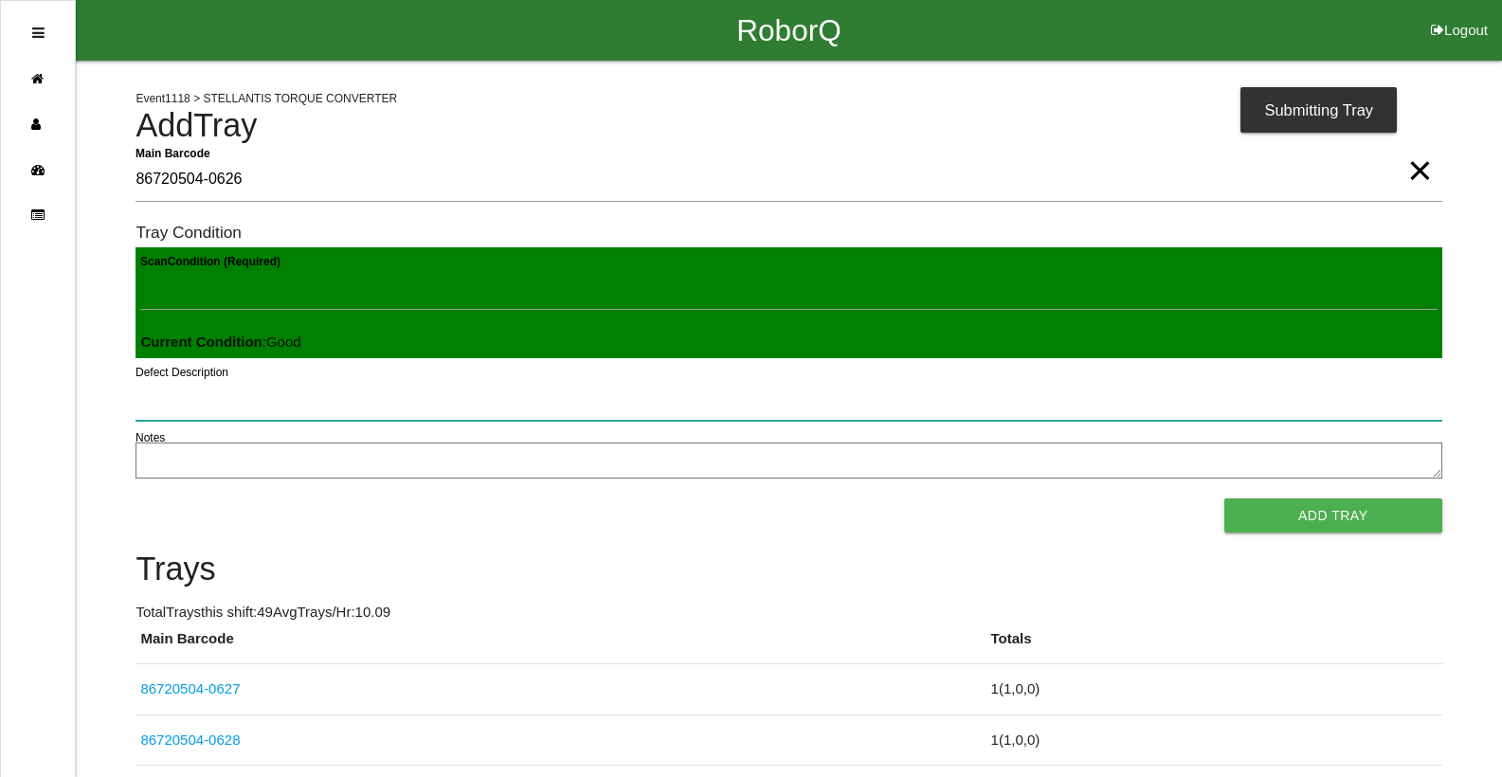
click at [1224, 498] on button "Add Tray" at bounding box center [1333, 515] width 218 height 34
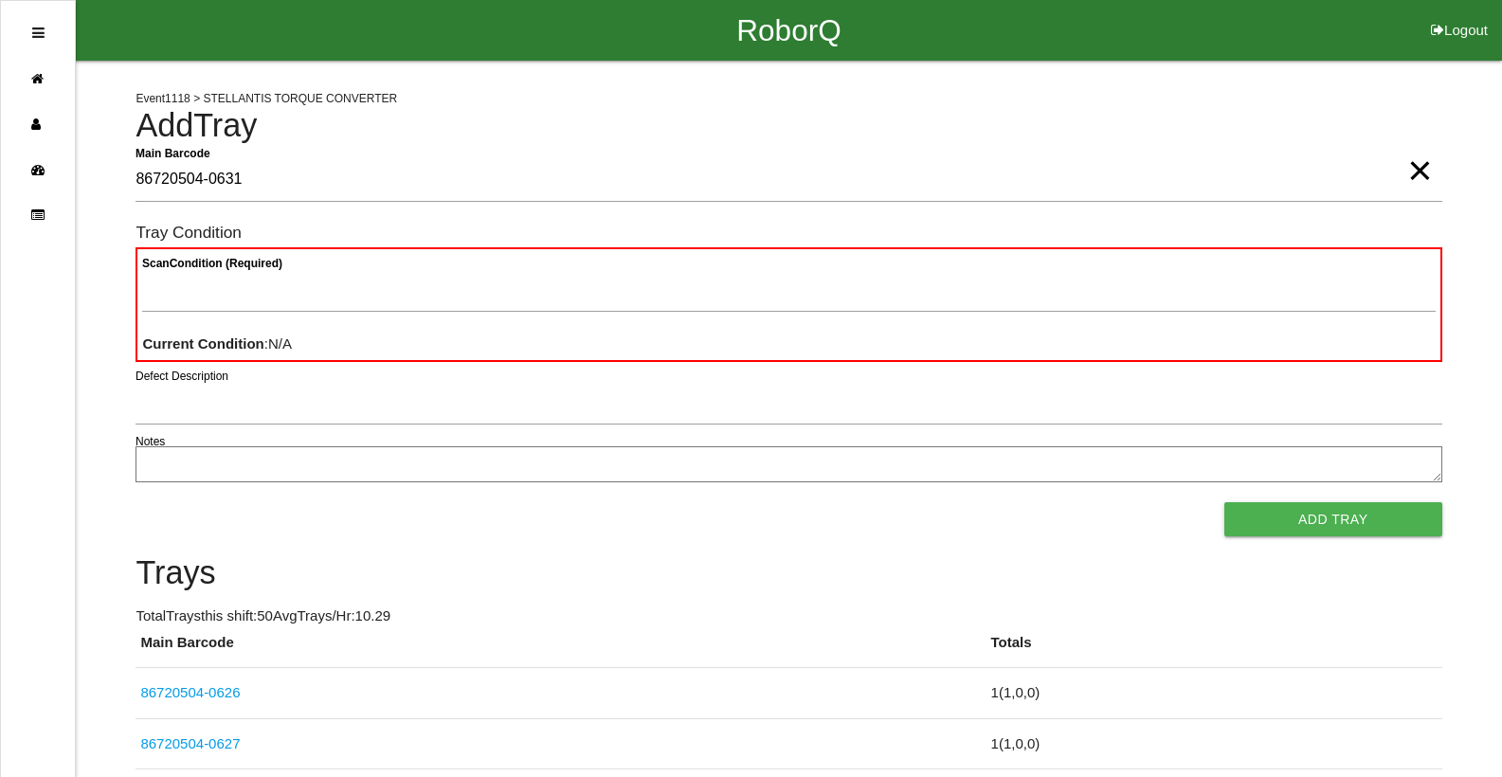
type Barcode "86720504-0631"
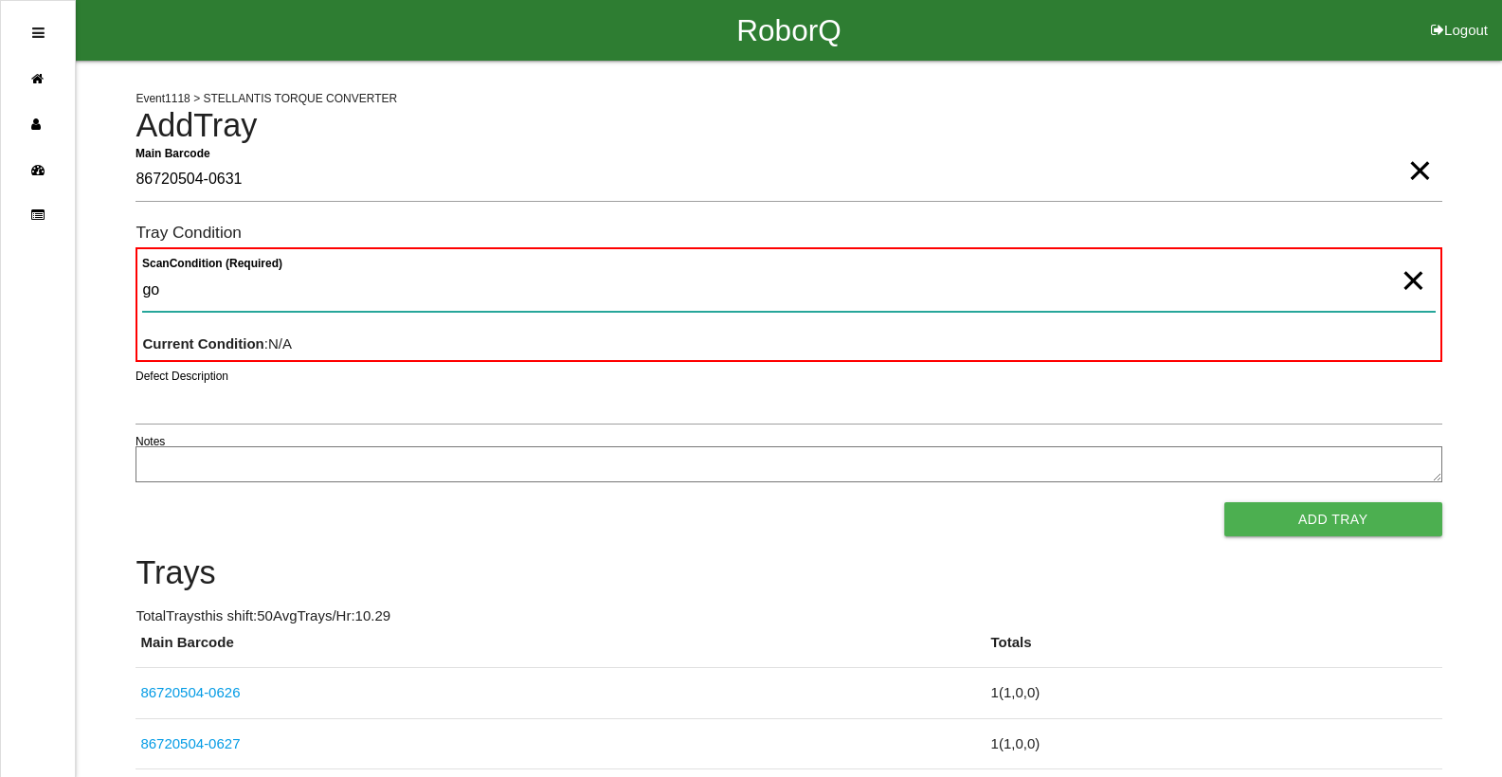
type Condition "goo"
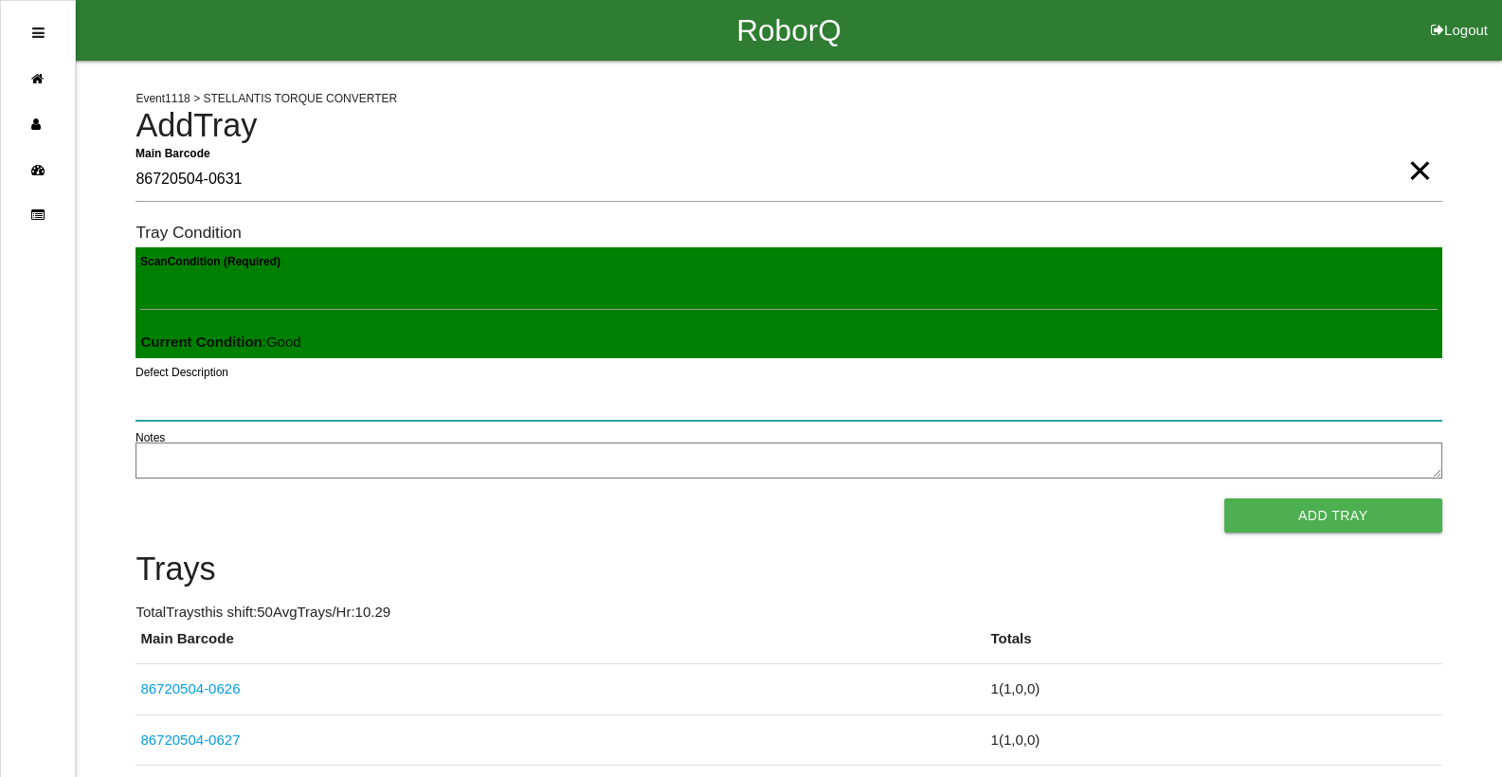
click at [1224, 498] on button "Add Tray" at bounding box center [1333, 515] width 218 height 34
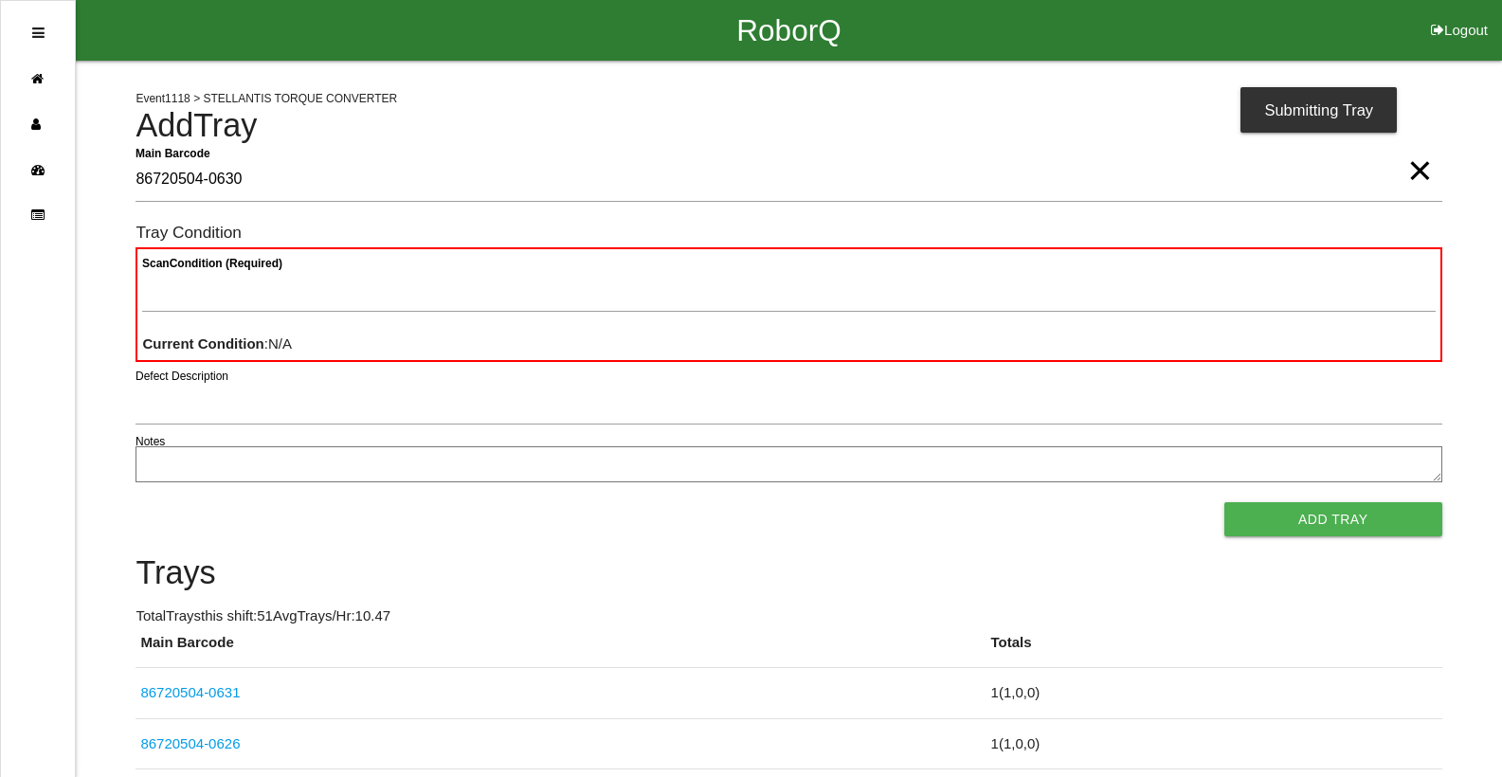
type Barcode "86720504-0630"
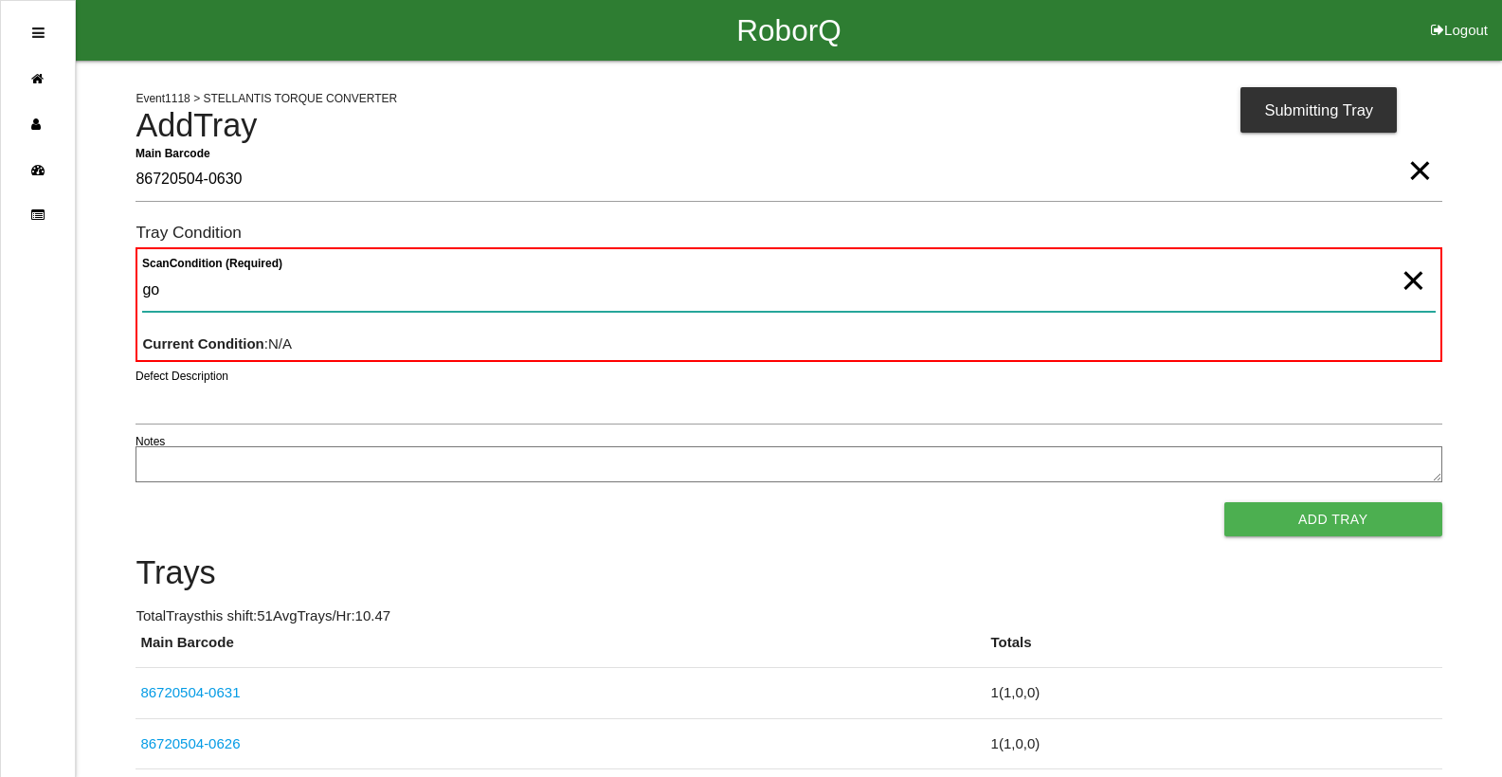
type Condition "goo"
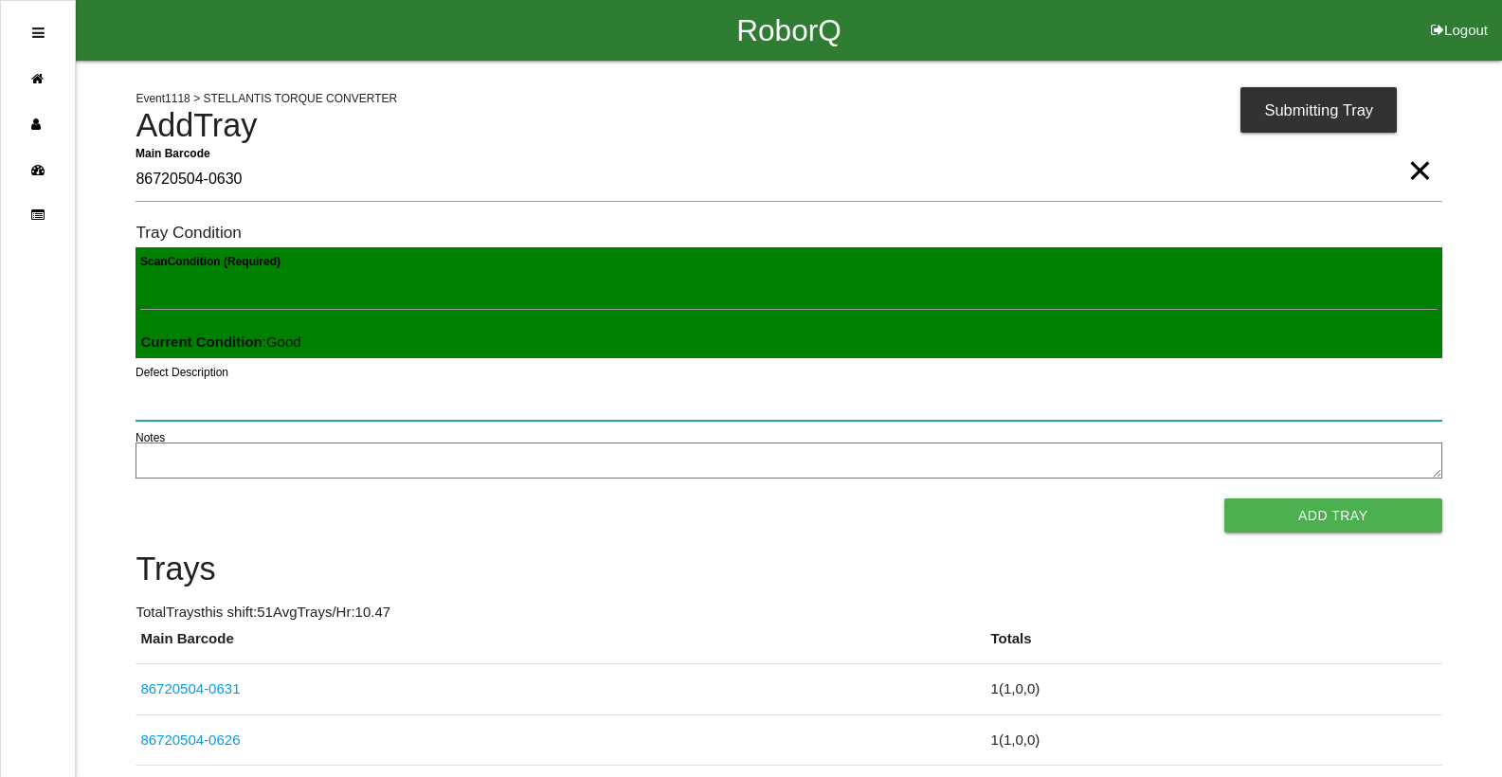
click at [1224, 498] on button "Add Tray" at bounding box center [1333, 515] width 218 height 34
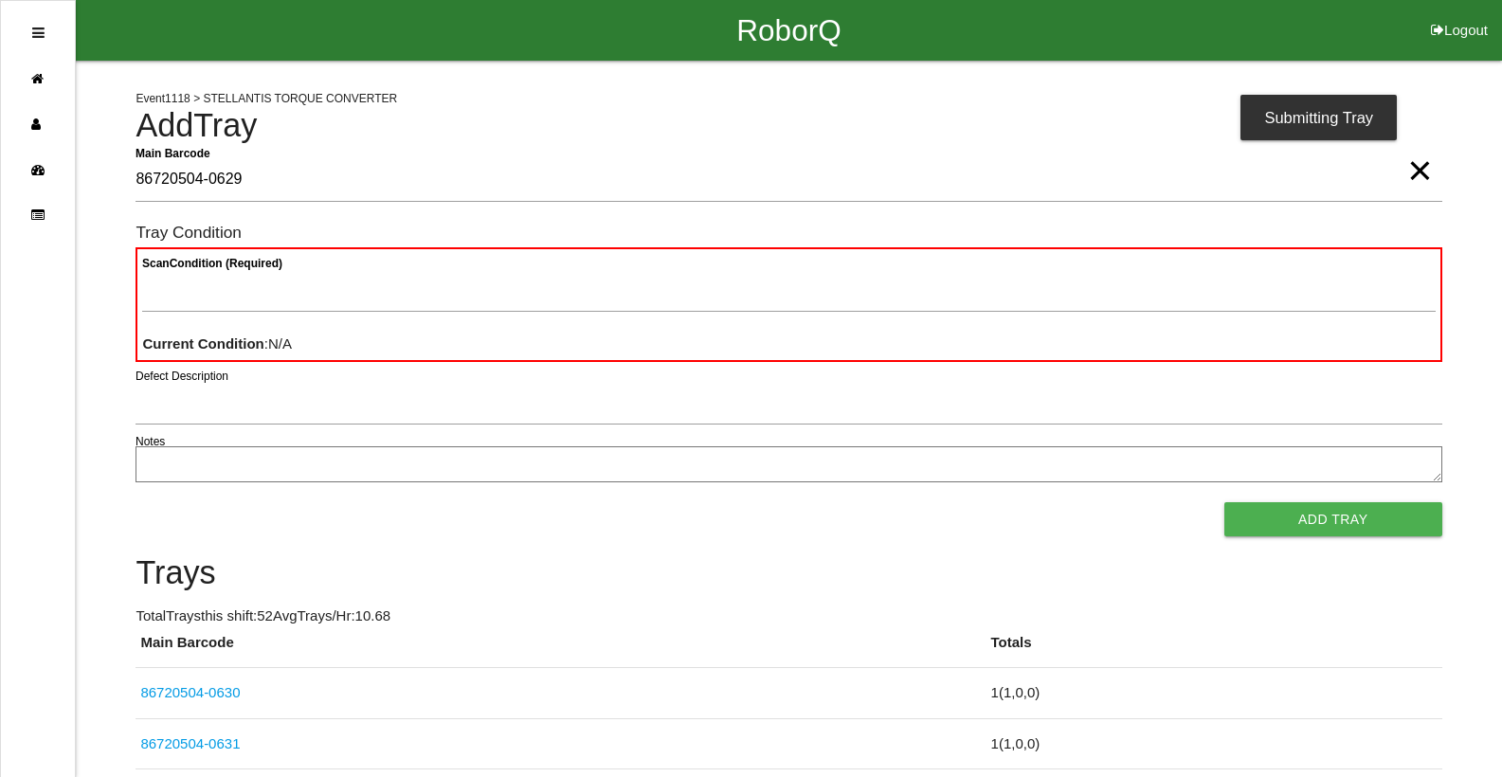
type Barcode "86720504-0629"
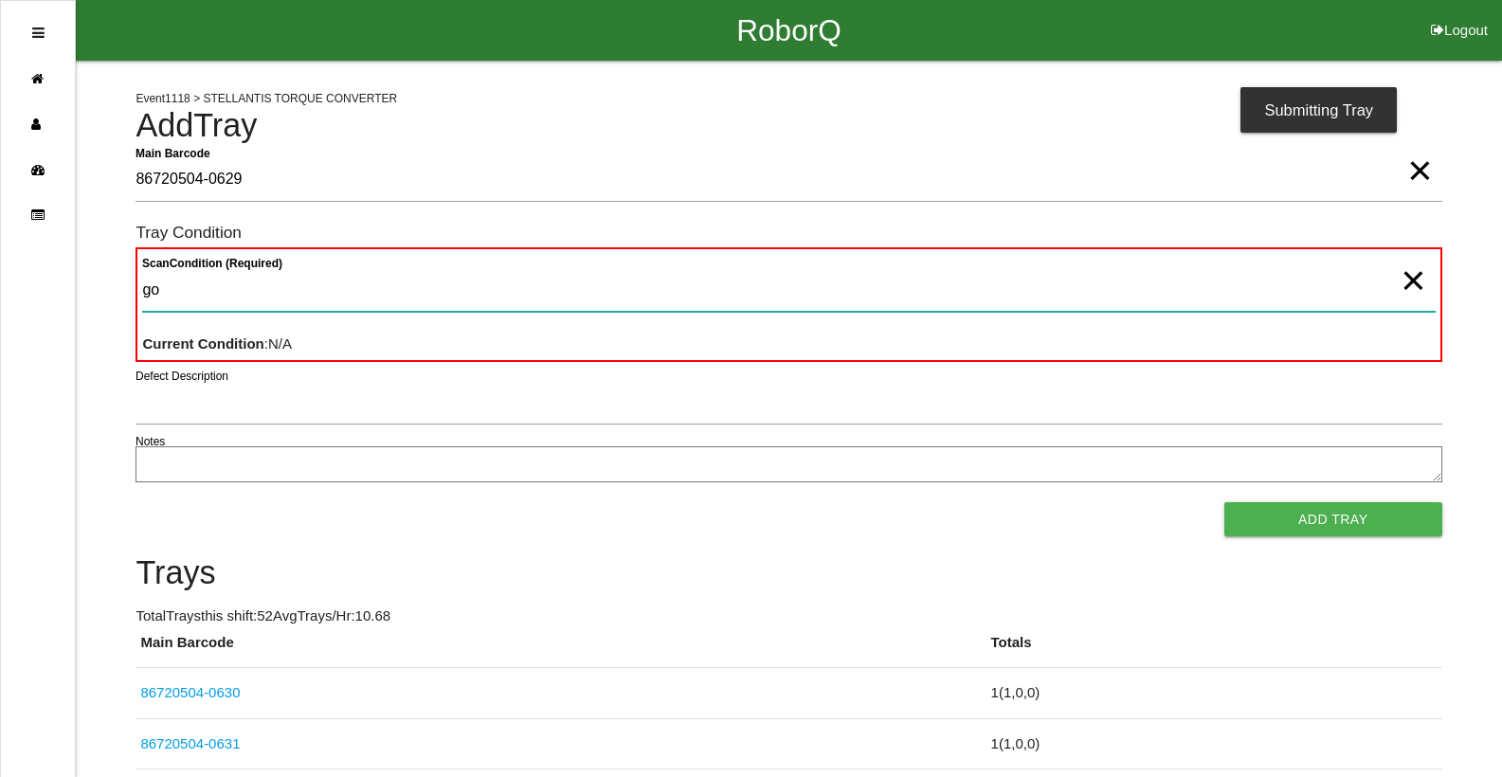
type Condition "goo"
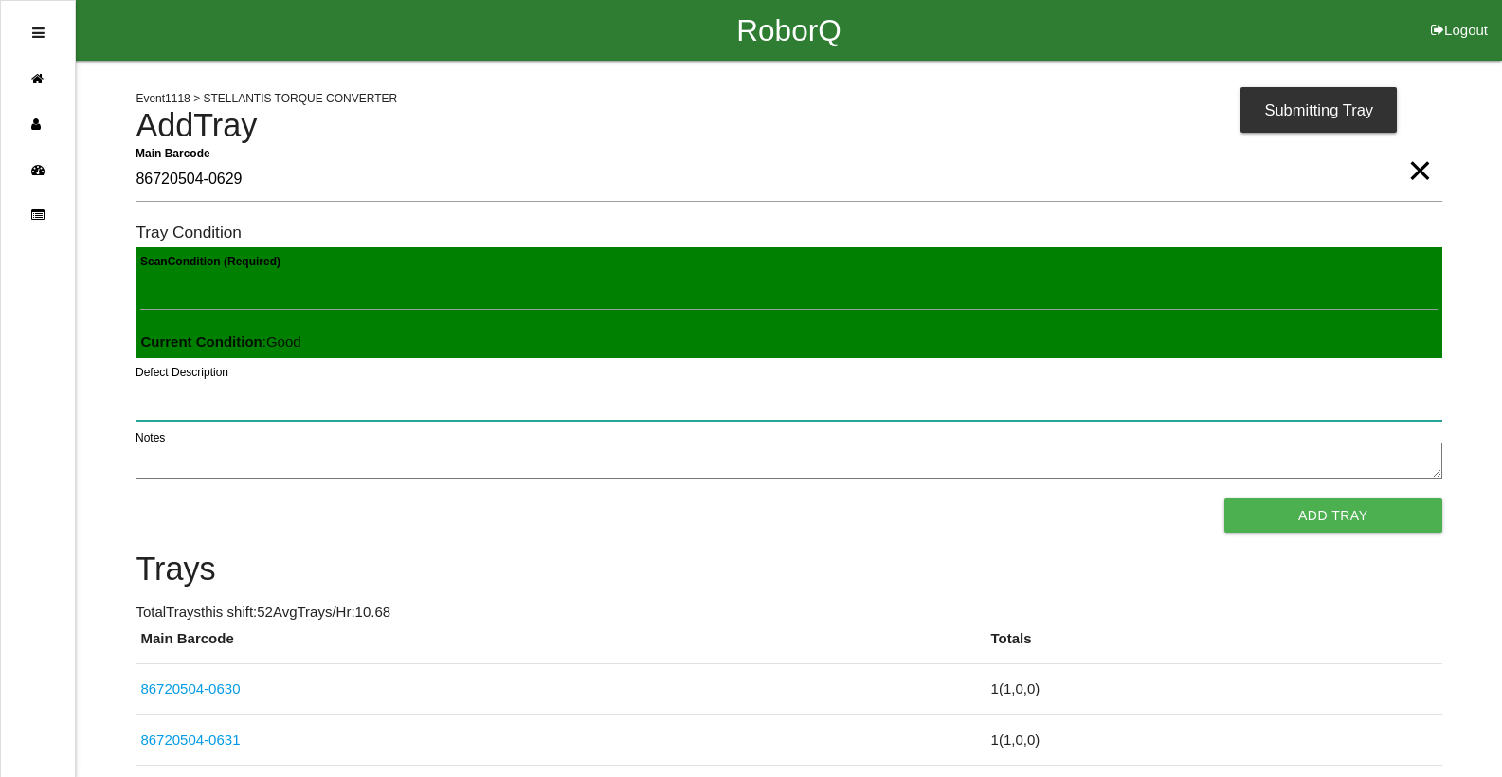
click at [1224, 498] on button "Add Tray" at bounding box center [1333, 515] width 218 height 34
